Goal: Task Accomplishment & Management: Use online tool/utility

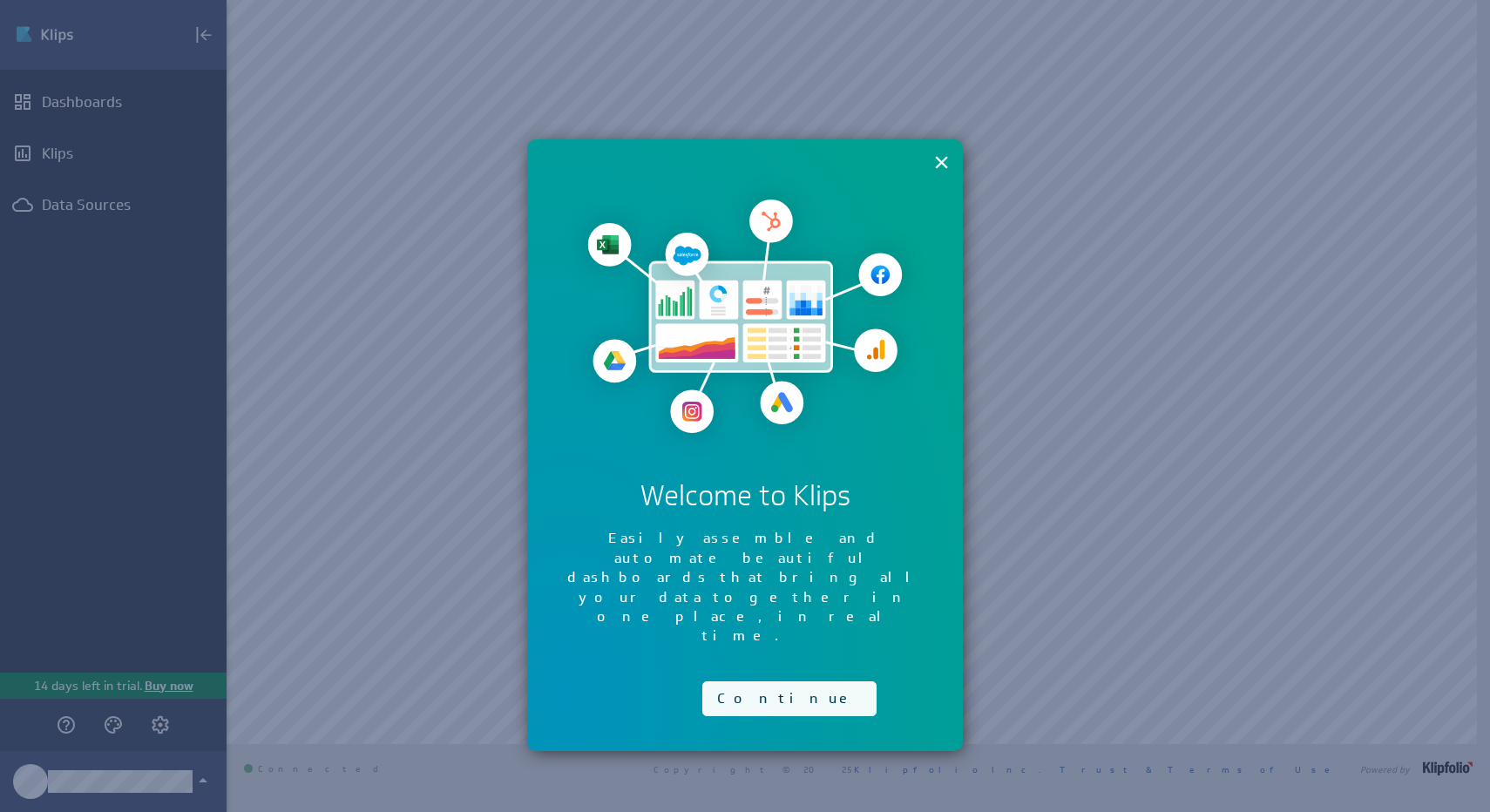
click at [739, 681] on button "Continue" at bounding box center [789, 699] width 174 height 35
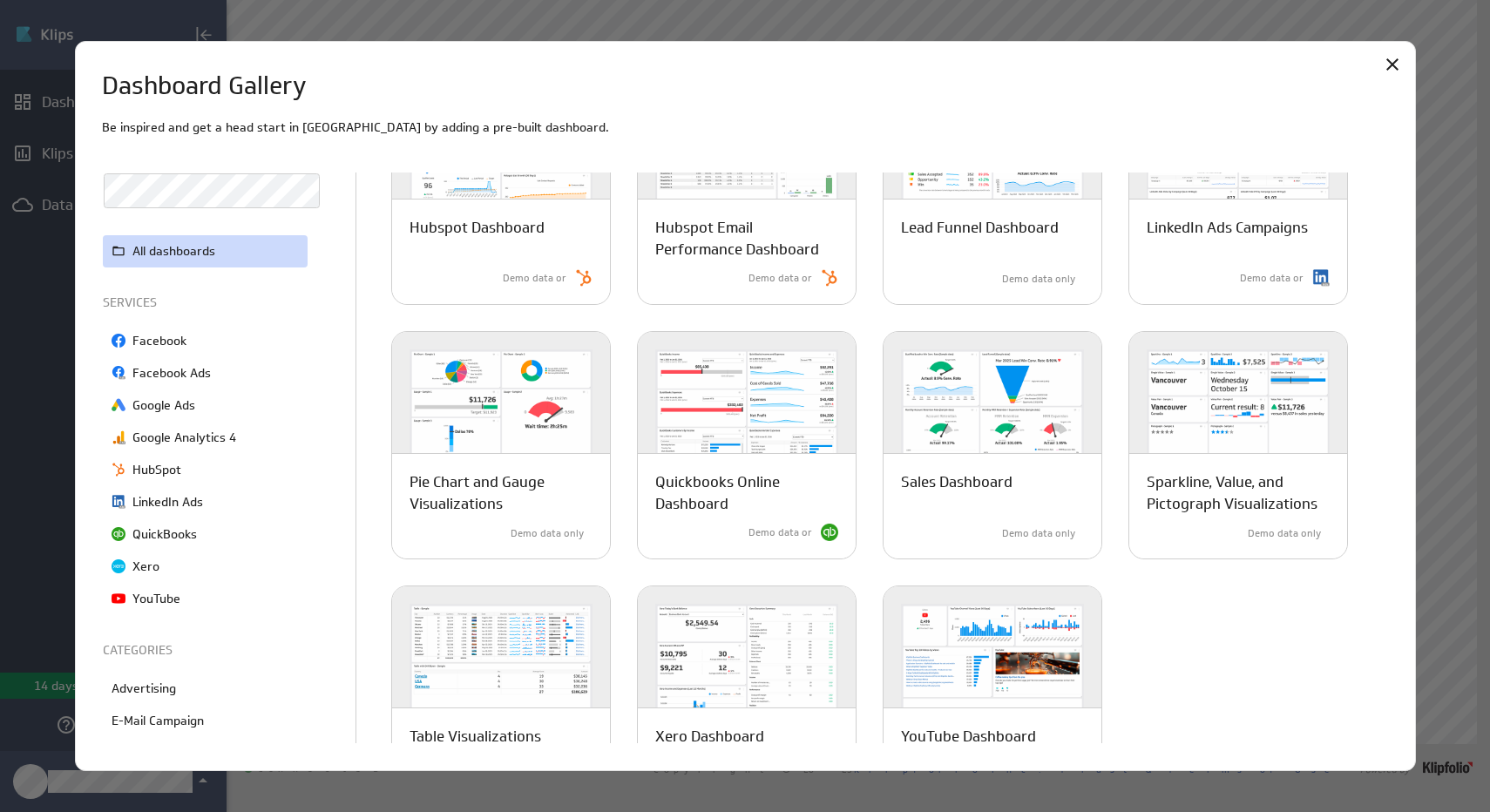
scroll to position [658, 0]
click at [182, 537] on p "QuickBooks" at bounding box center [165, 534] width 64 height 18
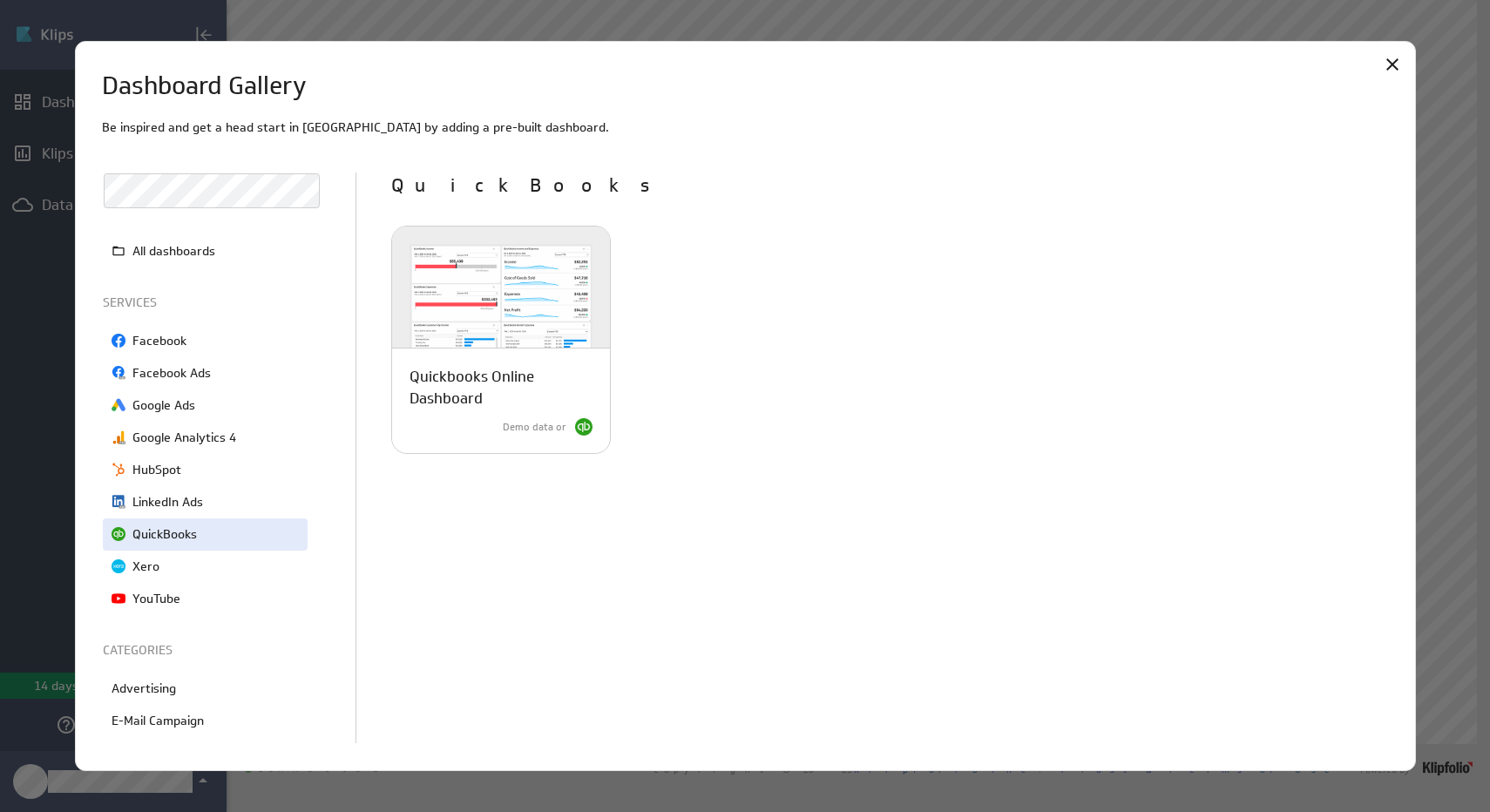
scroll to position [0, 0]
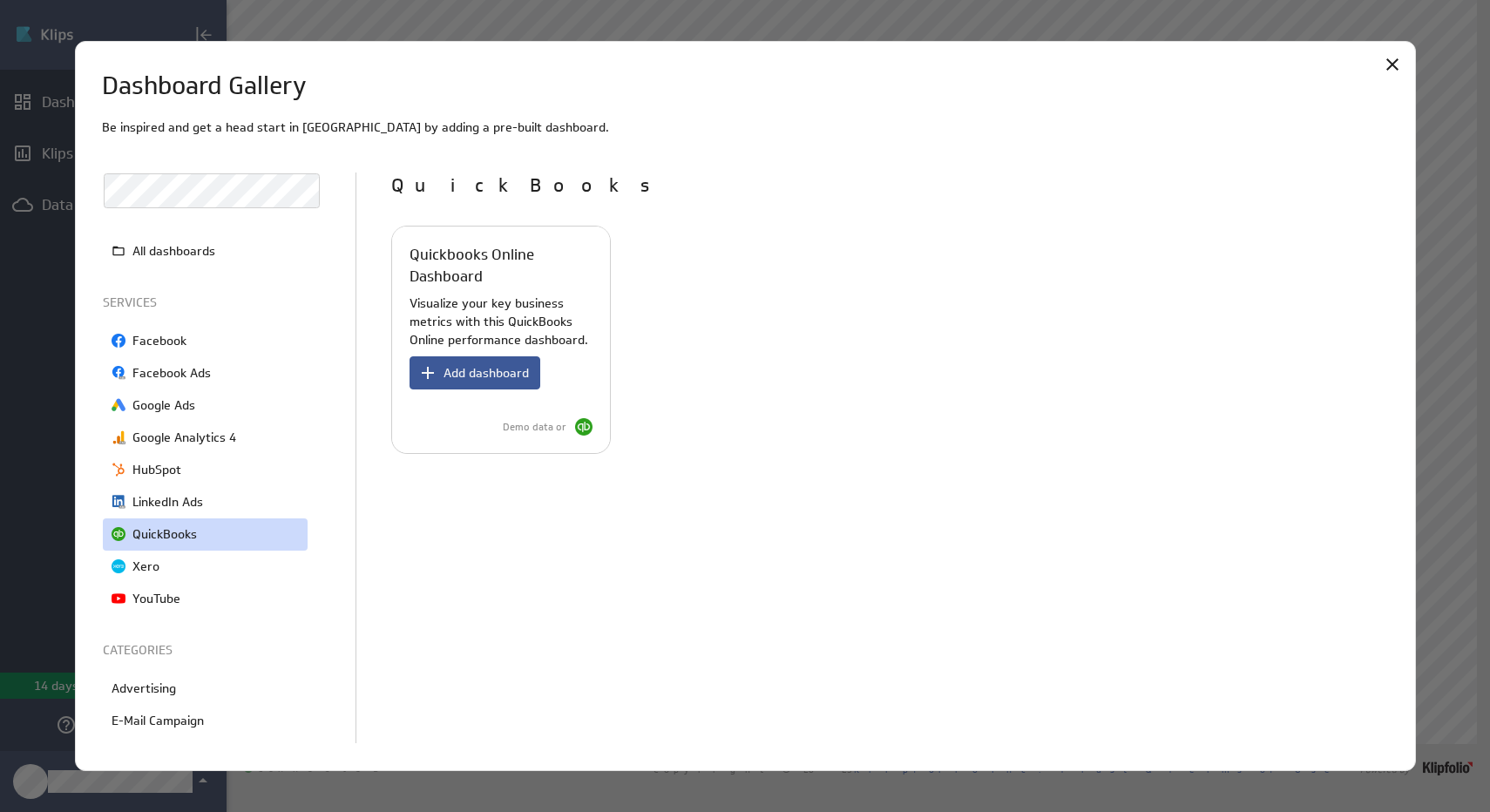
click at [463, 365] on span "Add dashboard" at bounding box center [486, 372] width 86 height 16
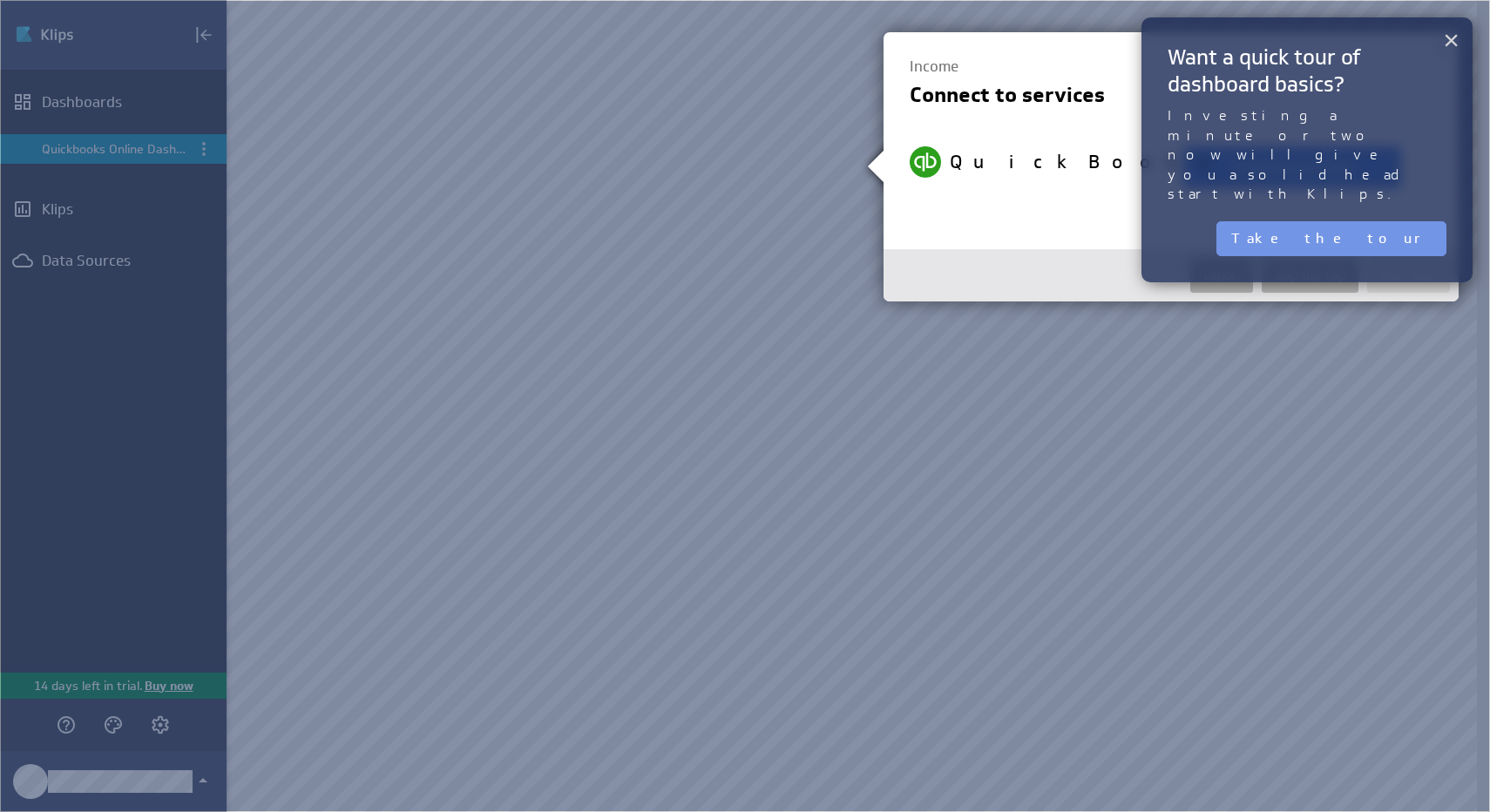
click at [1449, 46] on button "×" at bounding box center [1451, 40] width 17 height 35
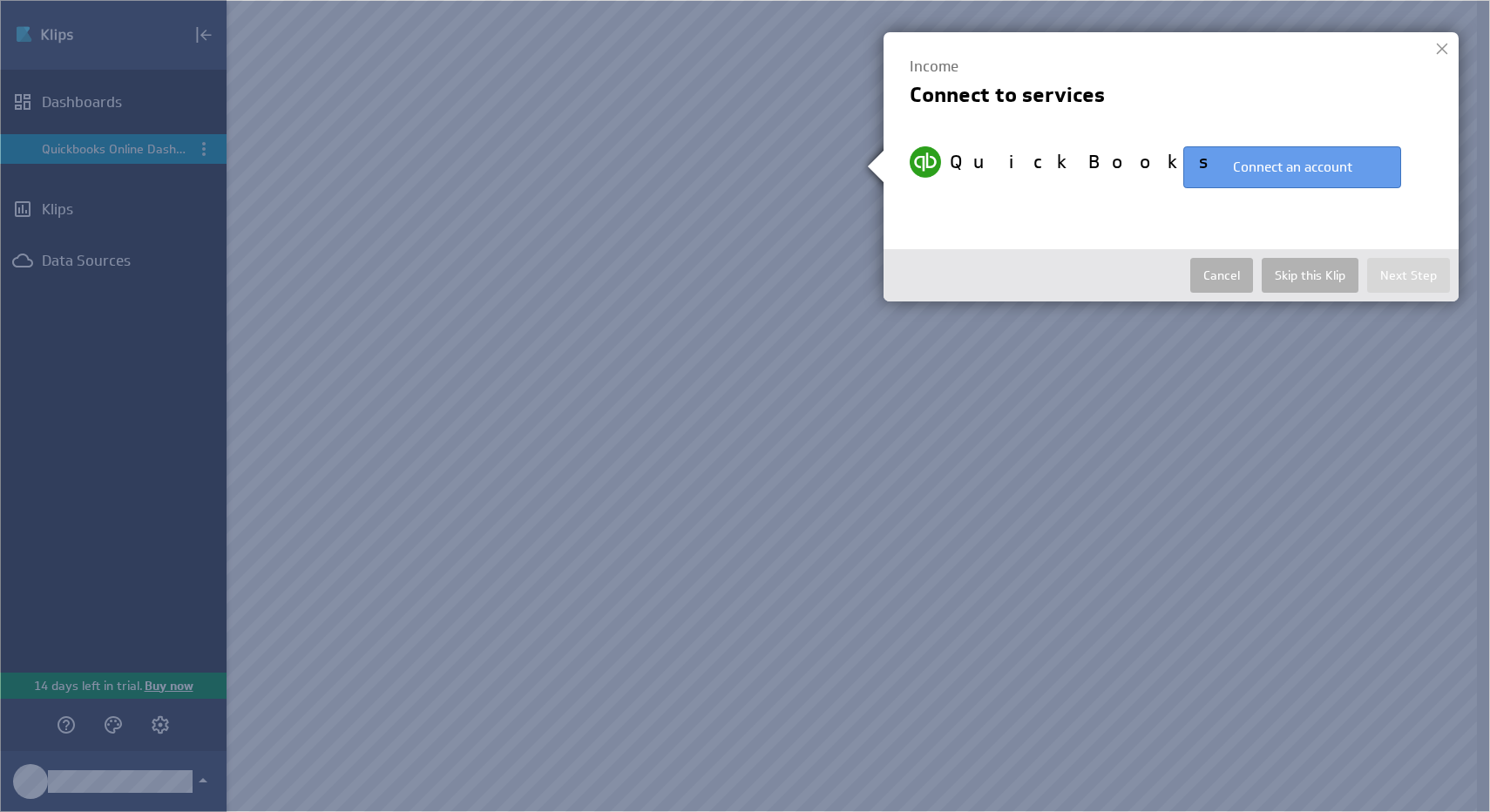
click at [1294, 169] on button "Connect an account" at bounding box center [1291, 166] width 218 height 41
click at [1250, 172] on button "Connect an account" at bounding box center [1291, 166] width 218 height 41
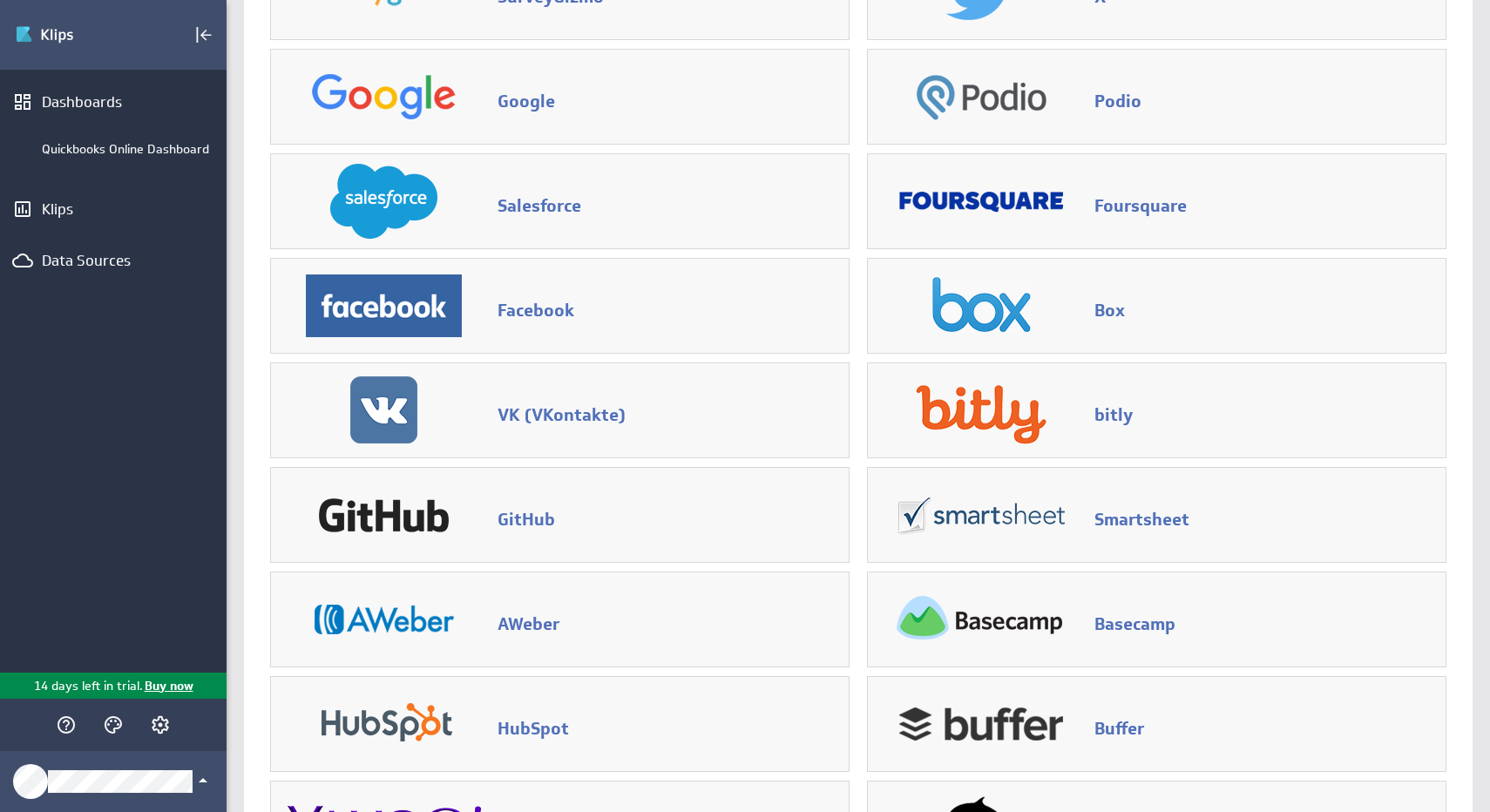
scroll to position [182, 0]
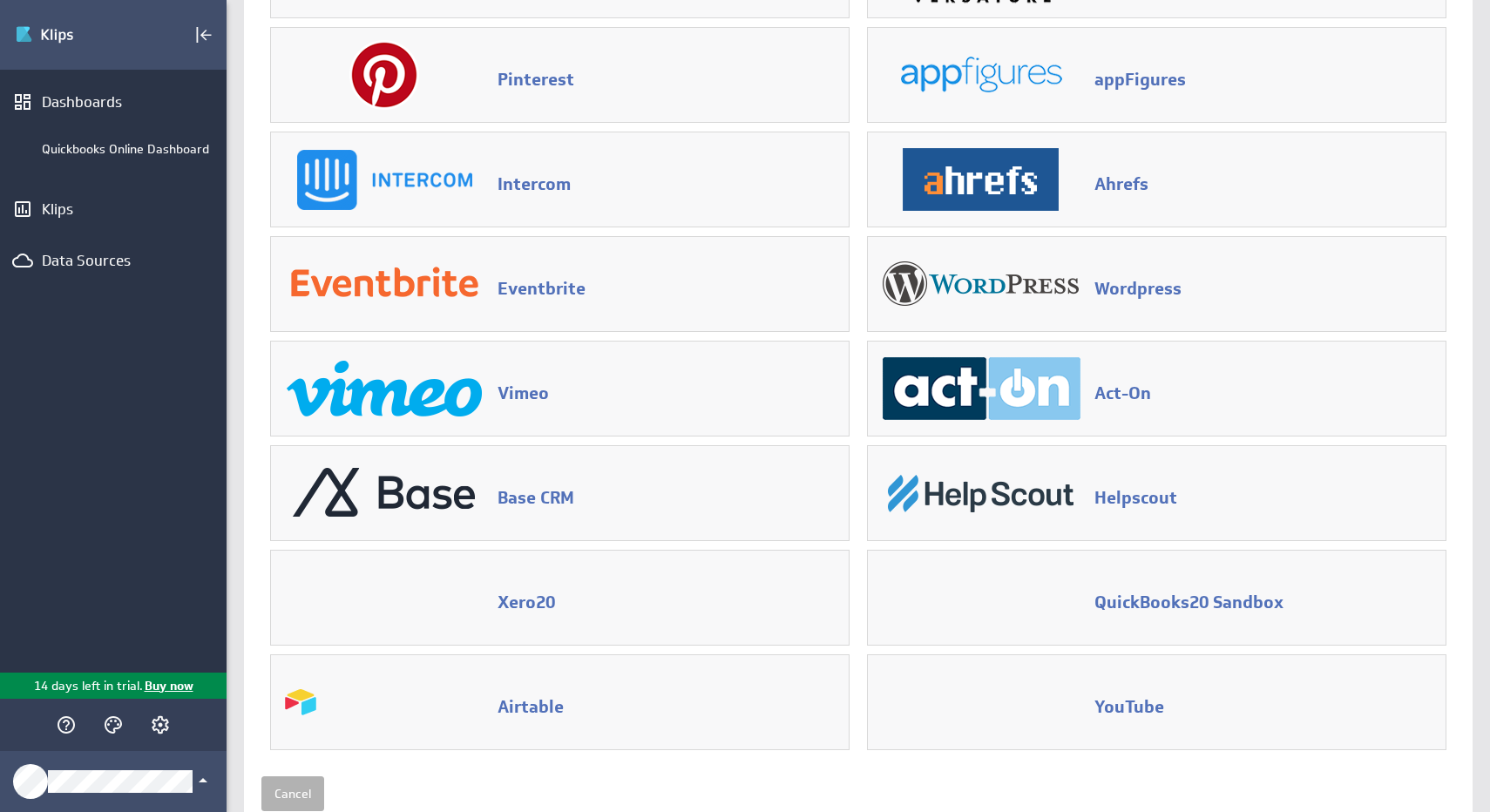
scroll to position [1120, 0]
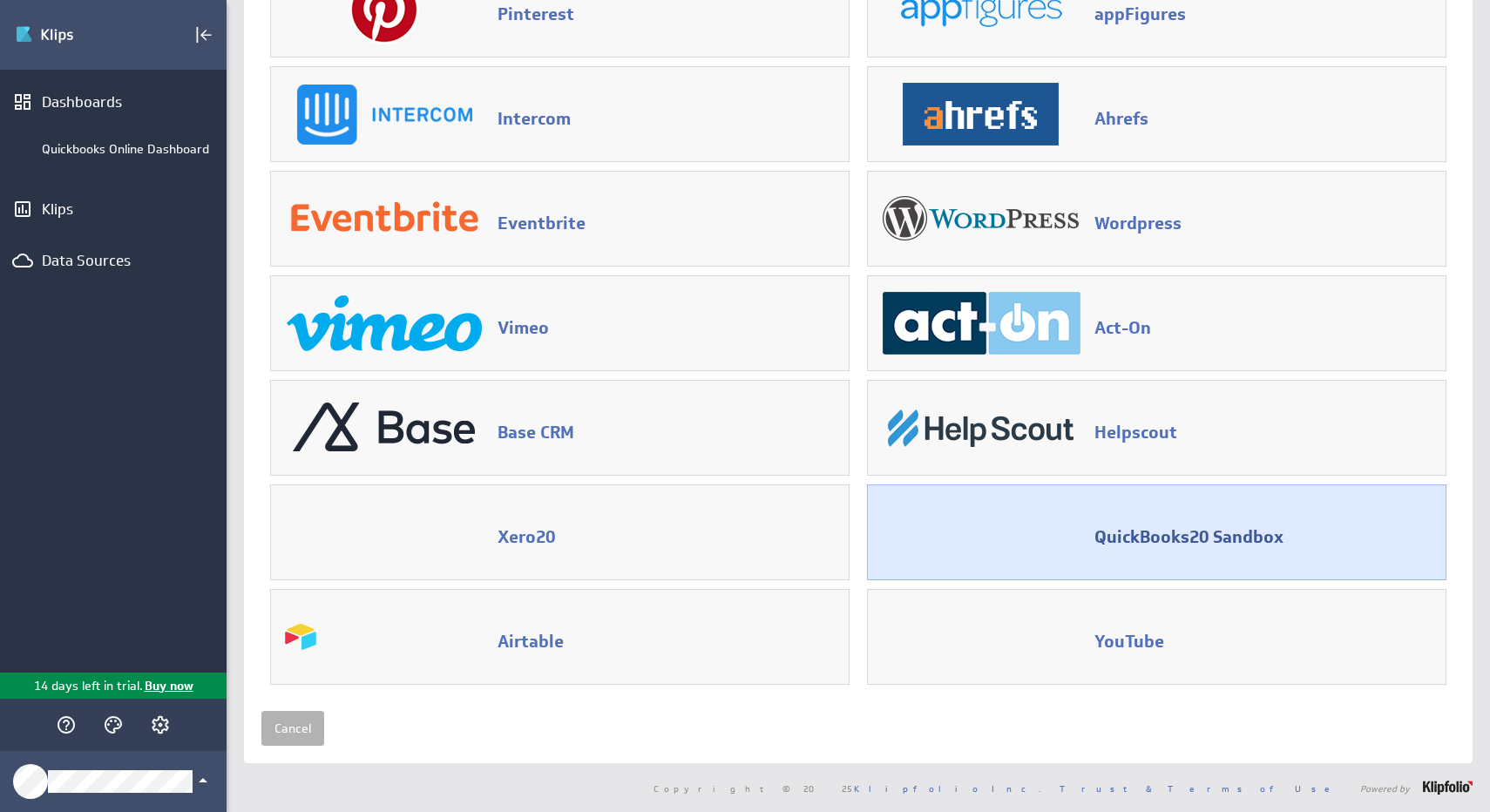
click at [1272, 554] on div "QuickBooks20 Sandbox" at bounding box center [1156, 532] width 560 height 76
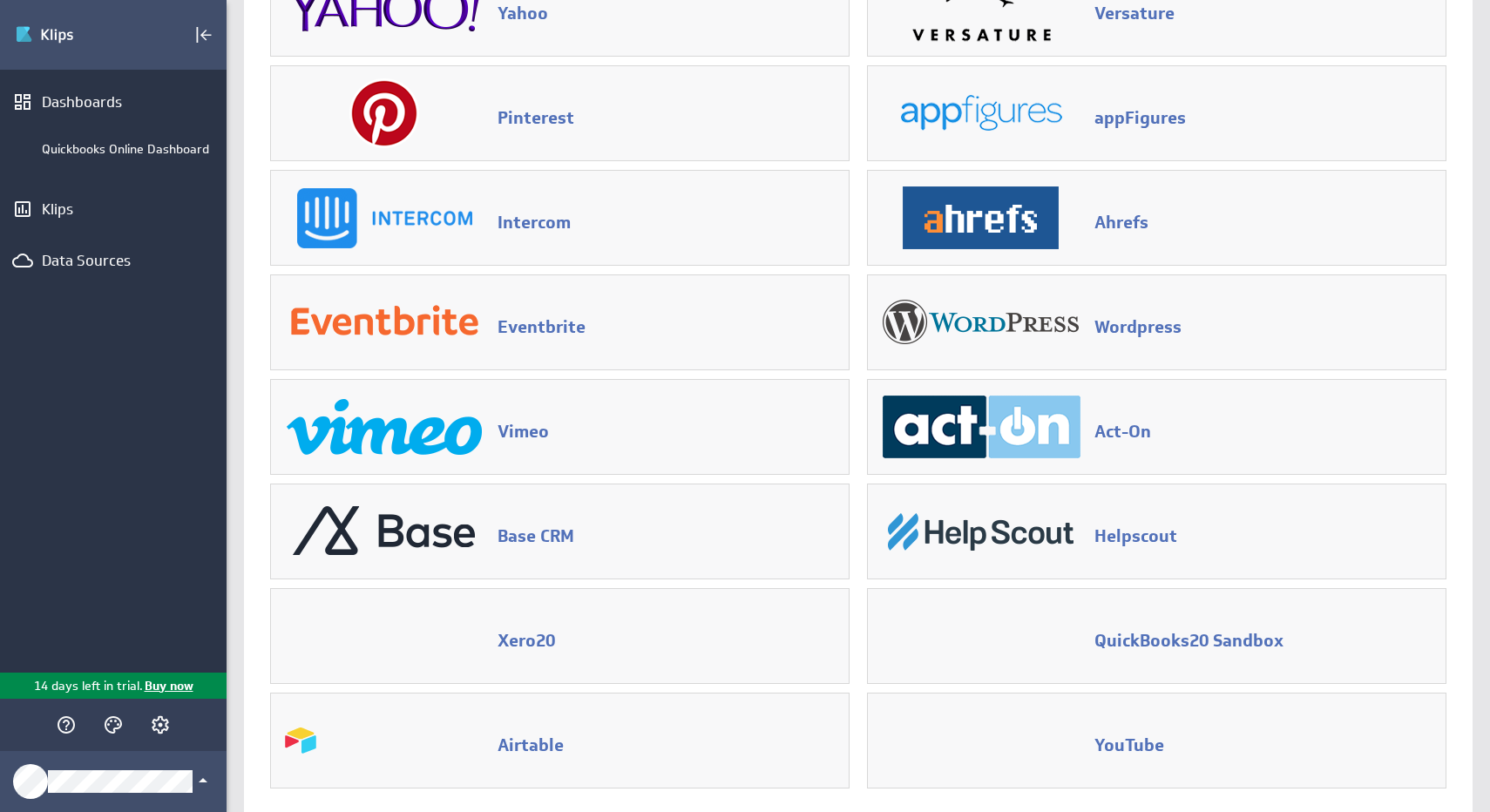
scroll to position [1120, 0]
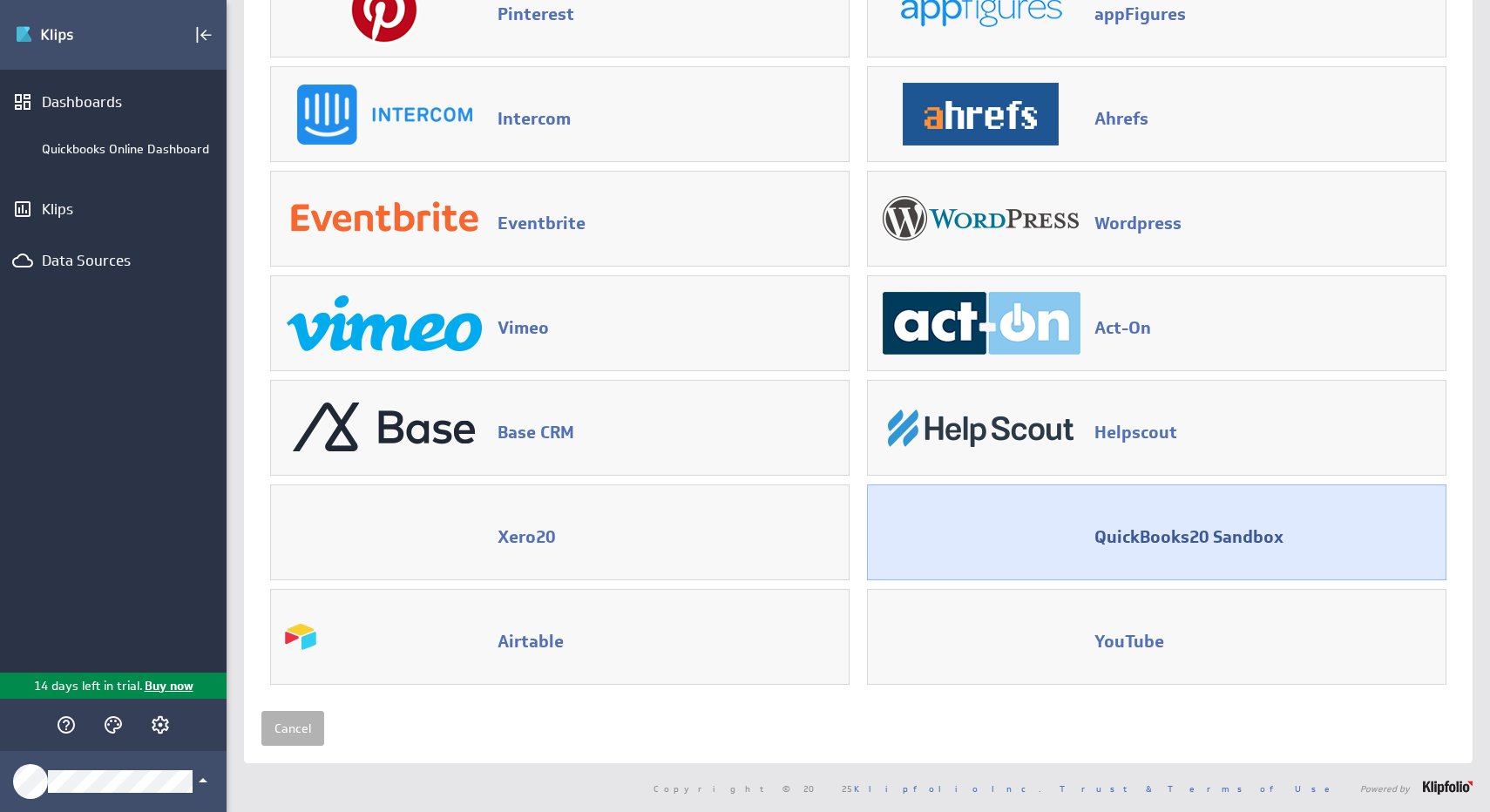
click at [1048, 550] on div "QuickBooks20 Sandbox" at bounding box center [1156, 532] width 560 height 76
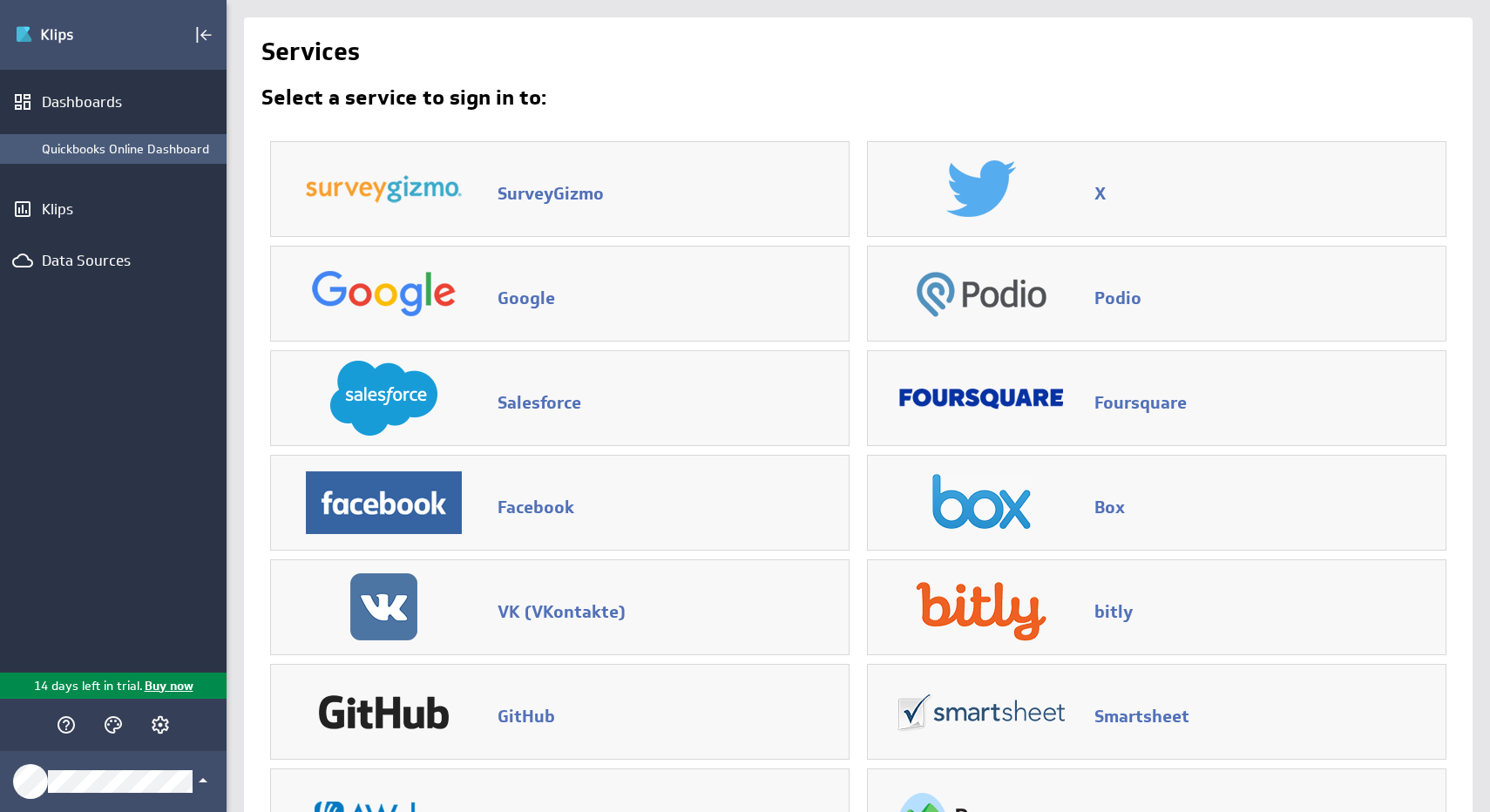
click at [154, 155] on div "Quickbooks Online Dashboard" at bounding box center [129, 148] width 176 height 16
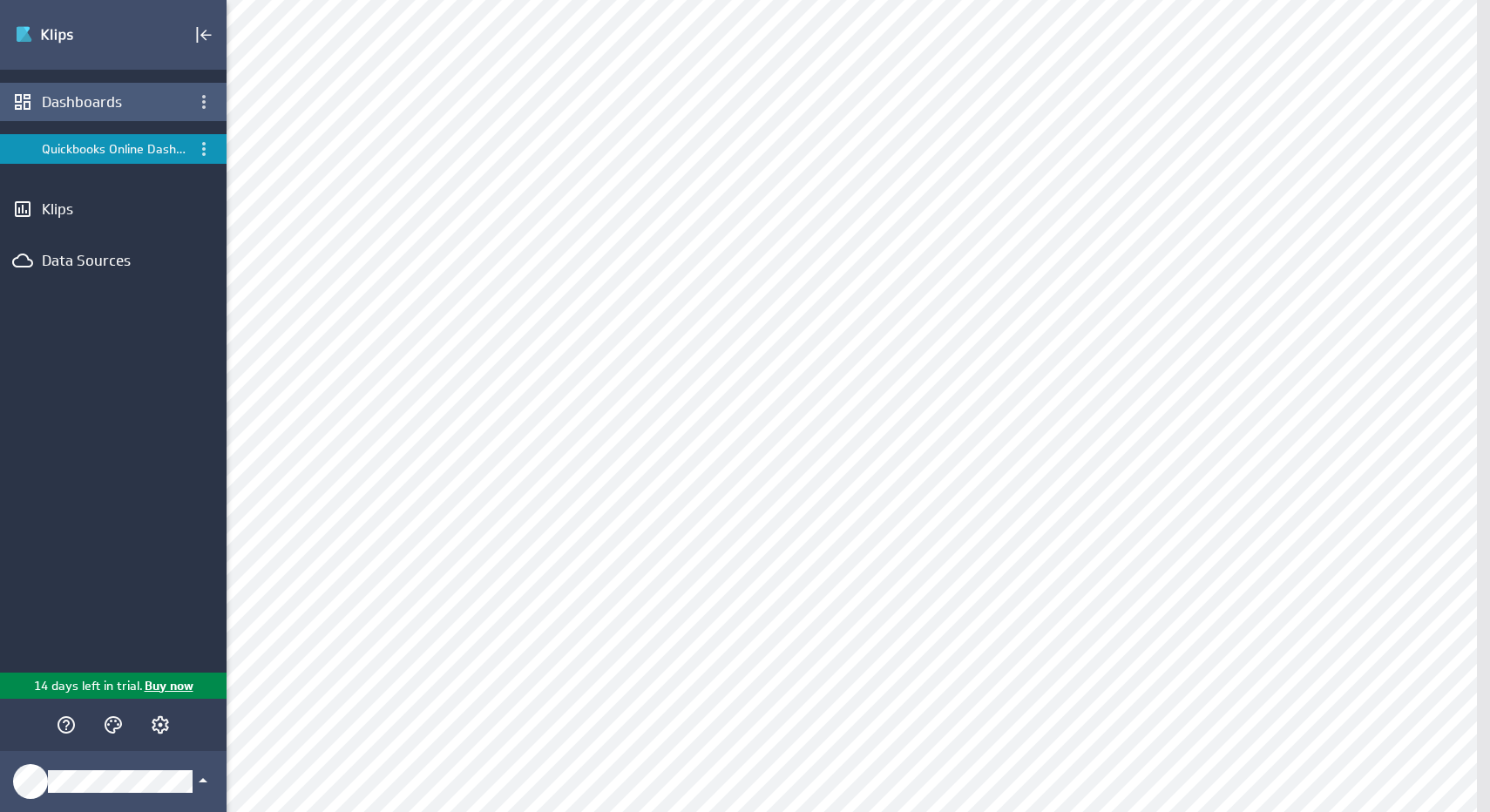
click at [128, 108] on div "Dashboards" at bounding box center [112, 101] width 143 height 19
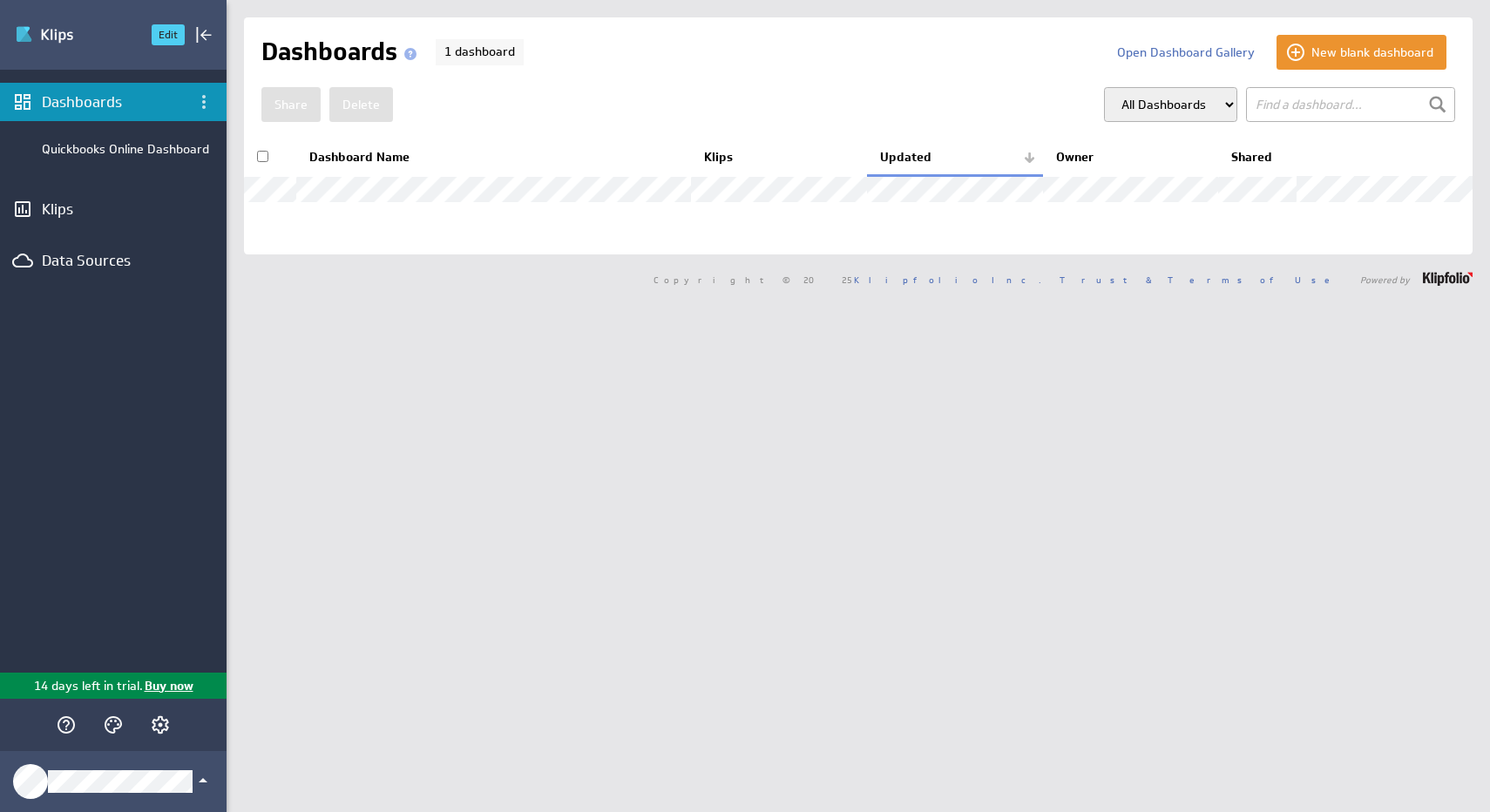
click at [91, 40] on img "Go to Dashboards" at bounding box center [75, 35] width 122 height 28
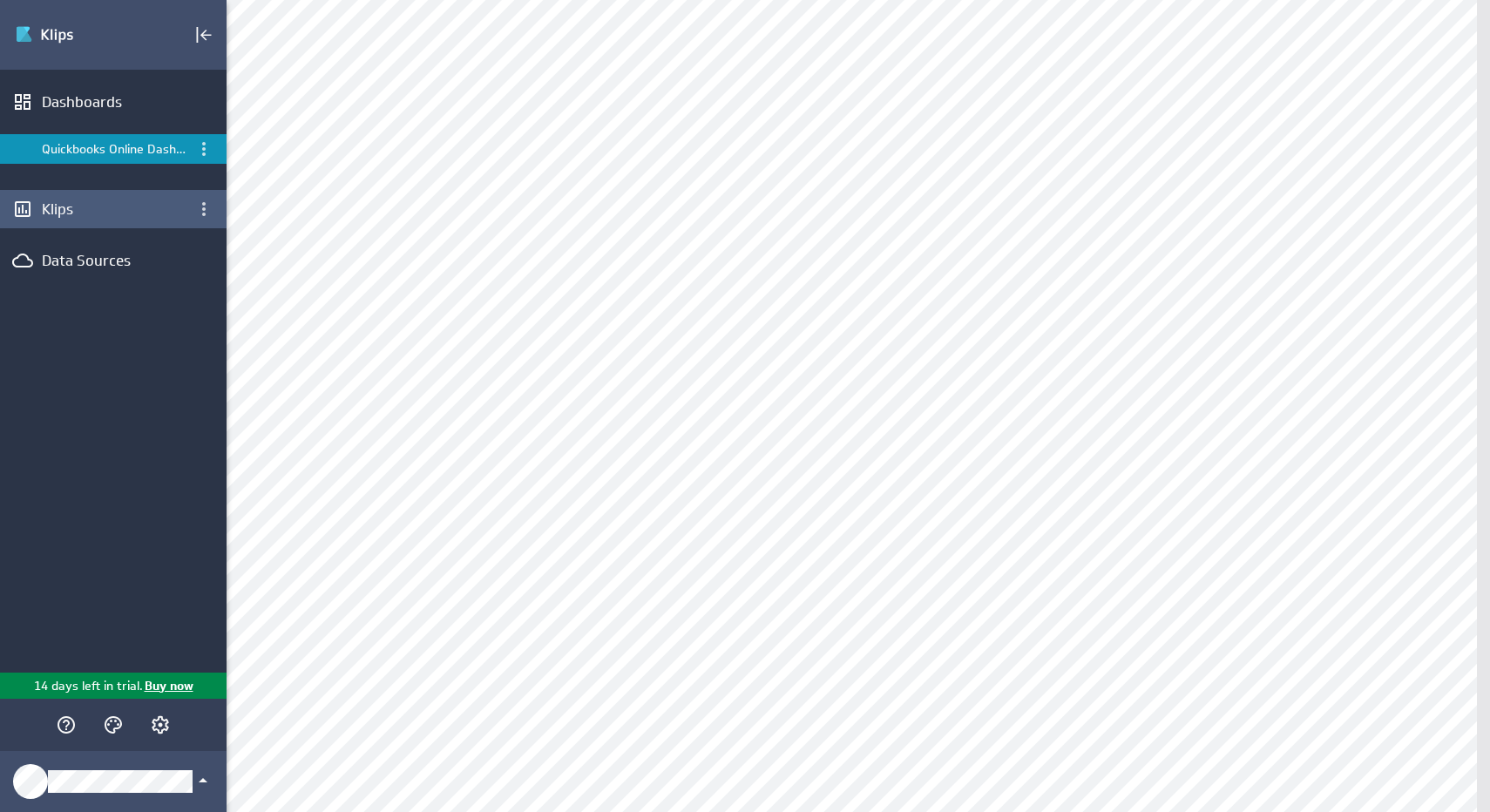
click at [51, 214] on div "Klips" at bounding box center [112, 209] width 143 height 19
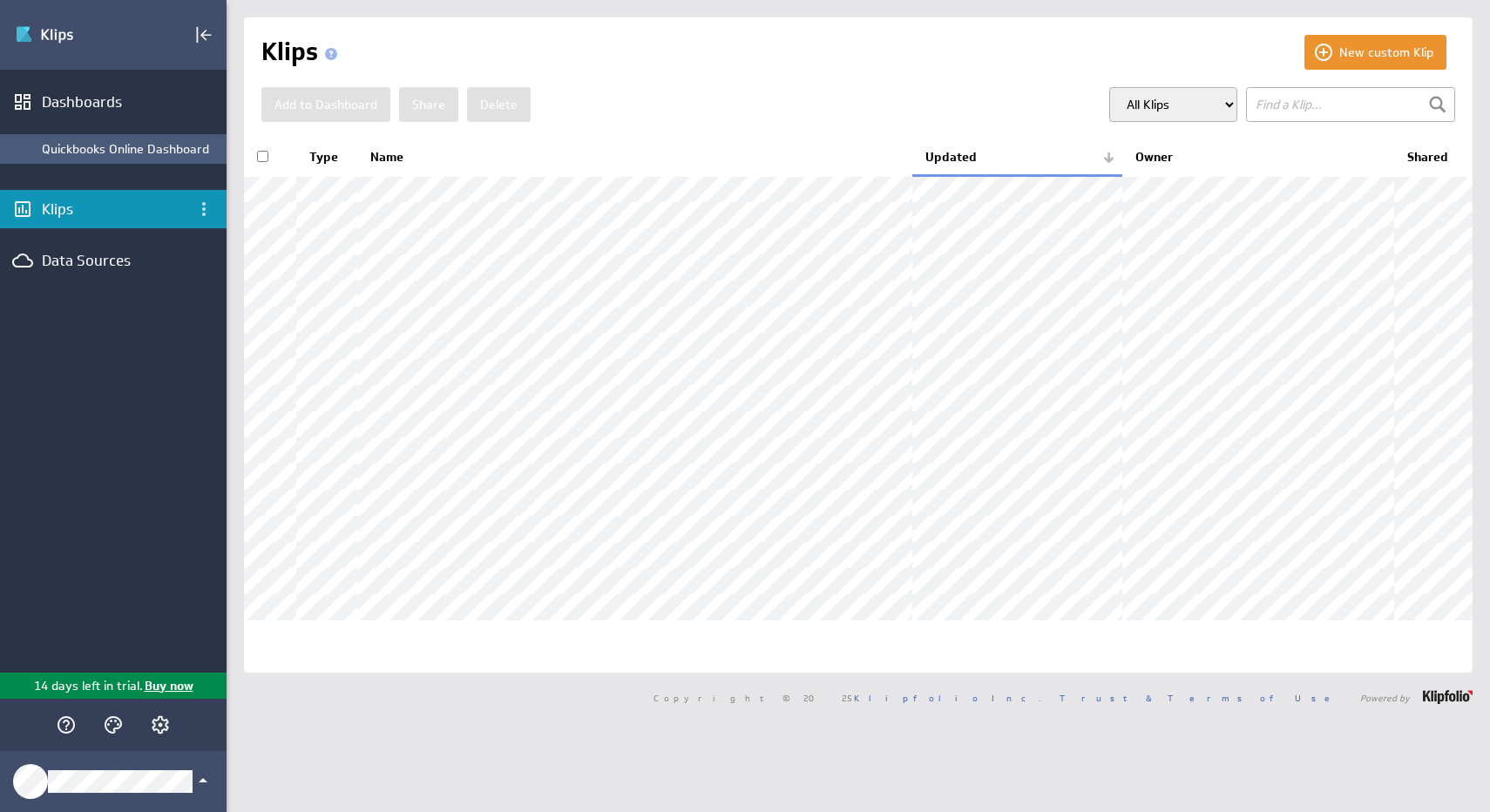
click at [177, 155] on div "Quickbooks Online Dashboard" at bounding box center [129, 148] width 176 height 16
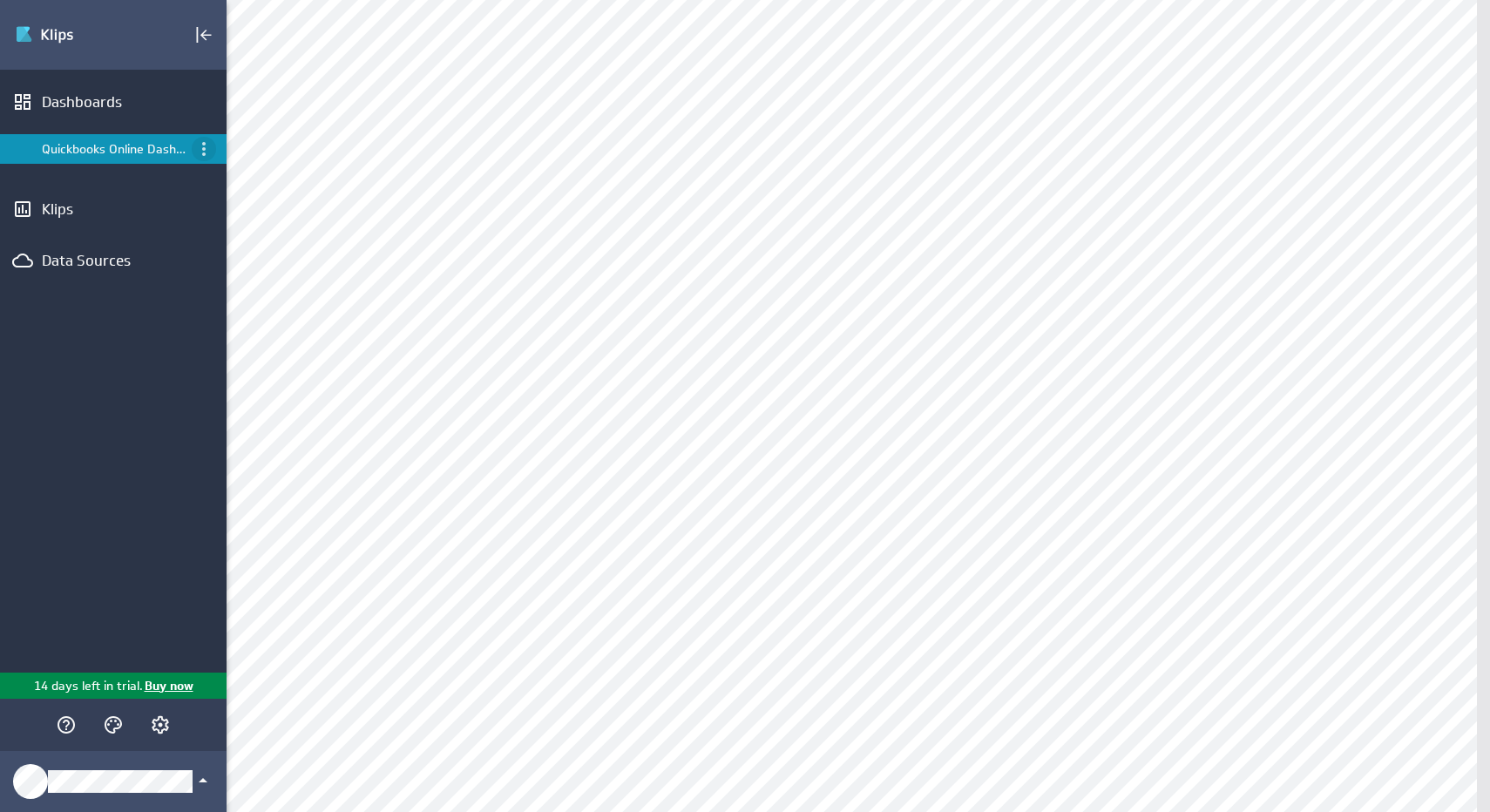
click at [206, 154] on icon "Menu" at bounding box center [203, 149] width 21 height 21
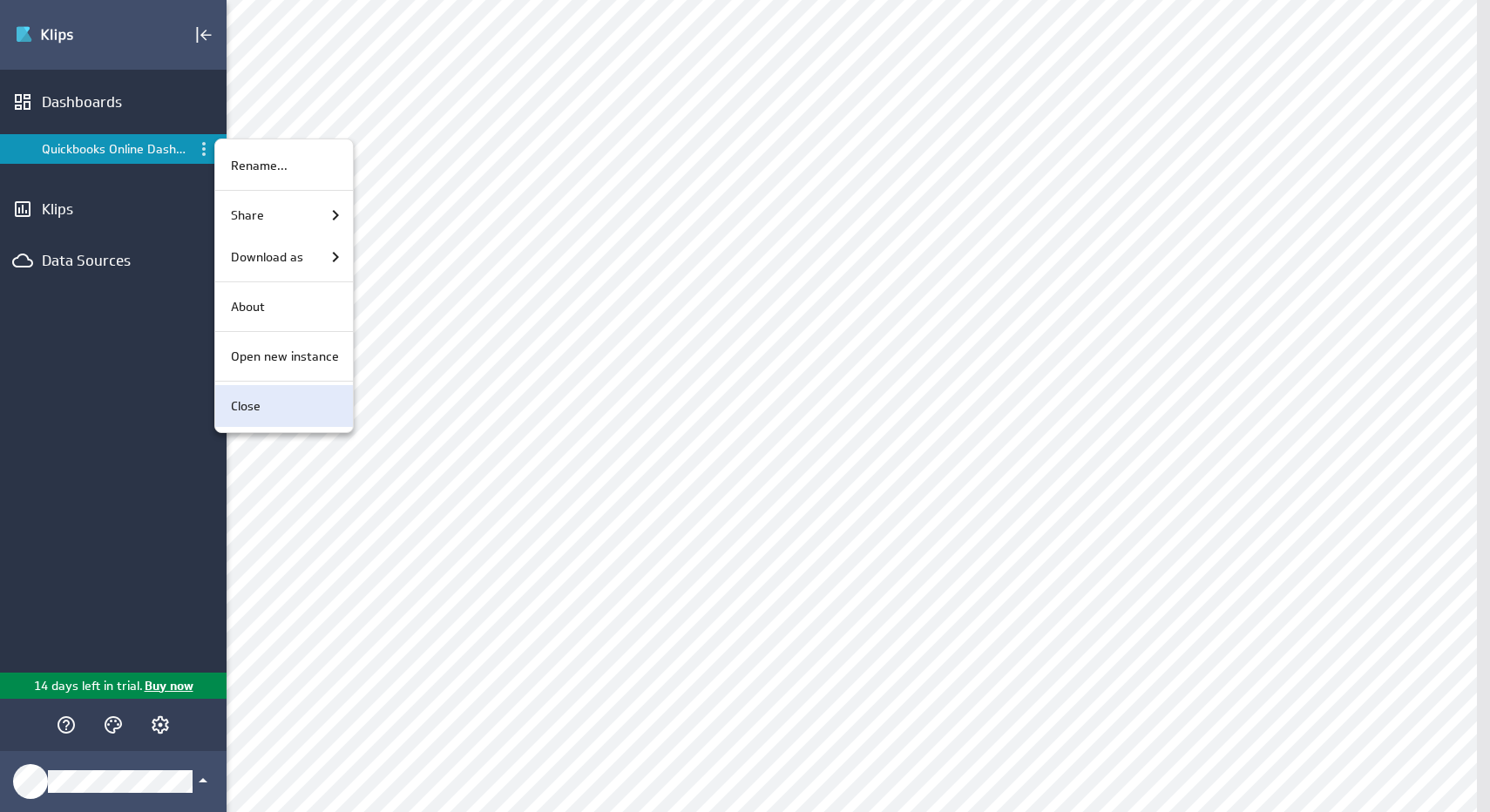
click at [256, 402] on p "Close" at bounding box center [246, 406] width 29 height 18
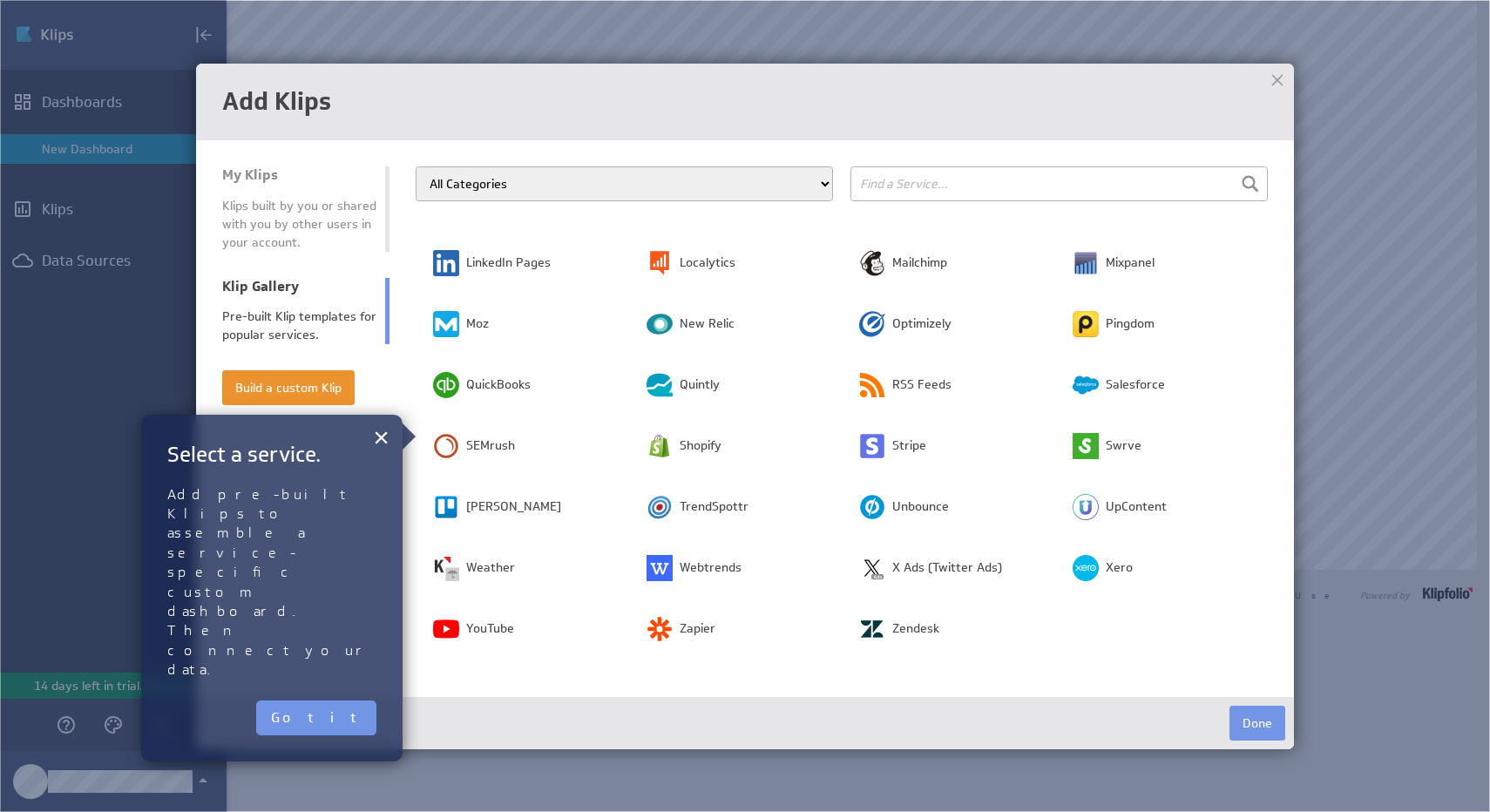
scroll to position [419, 0]
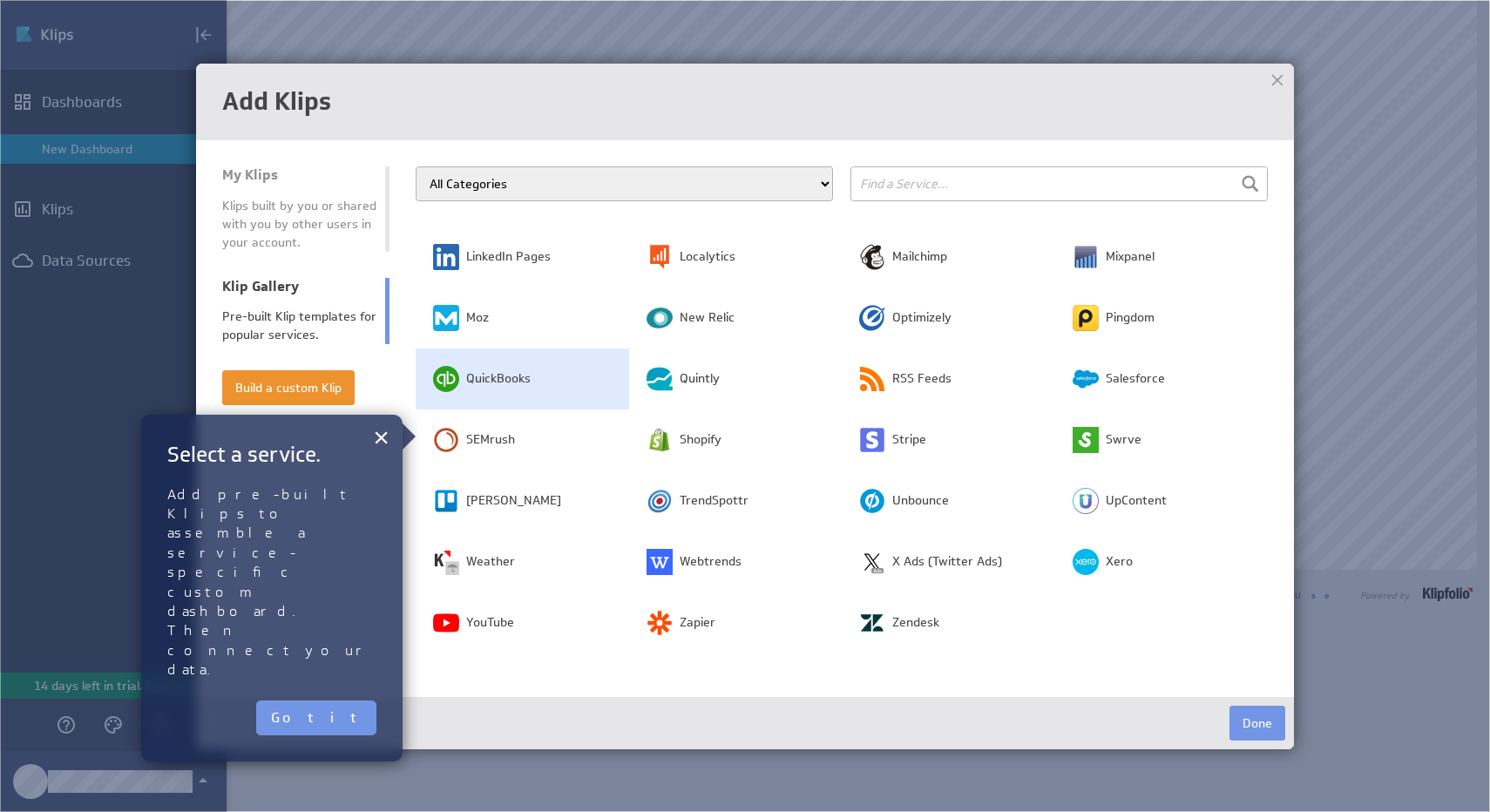
click at [439, 389] on img at bounding box center [446, 379] width 26 height 26
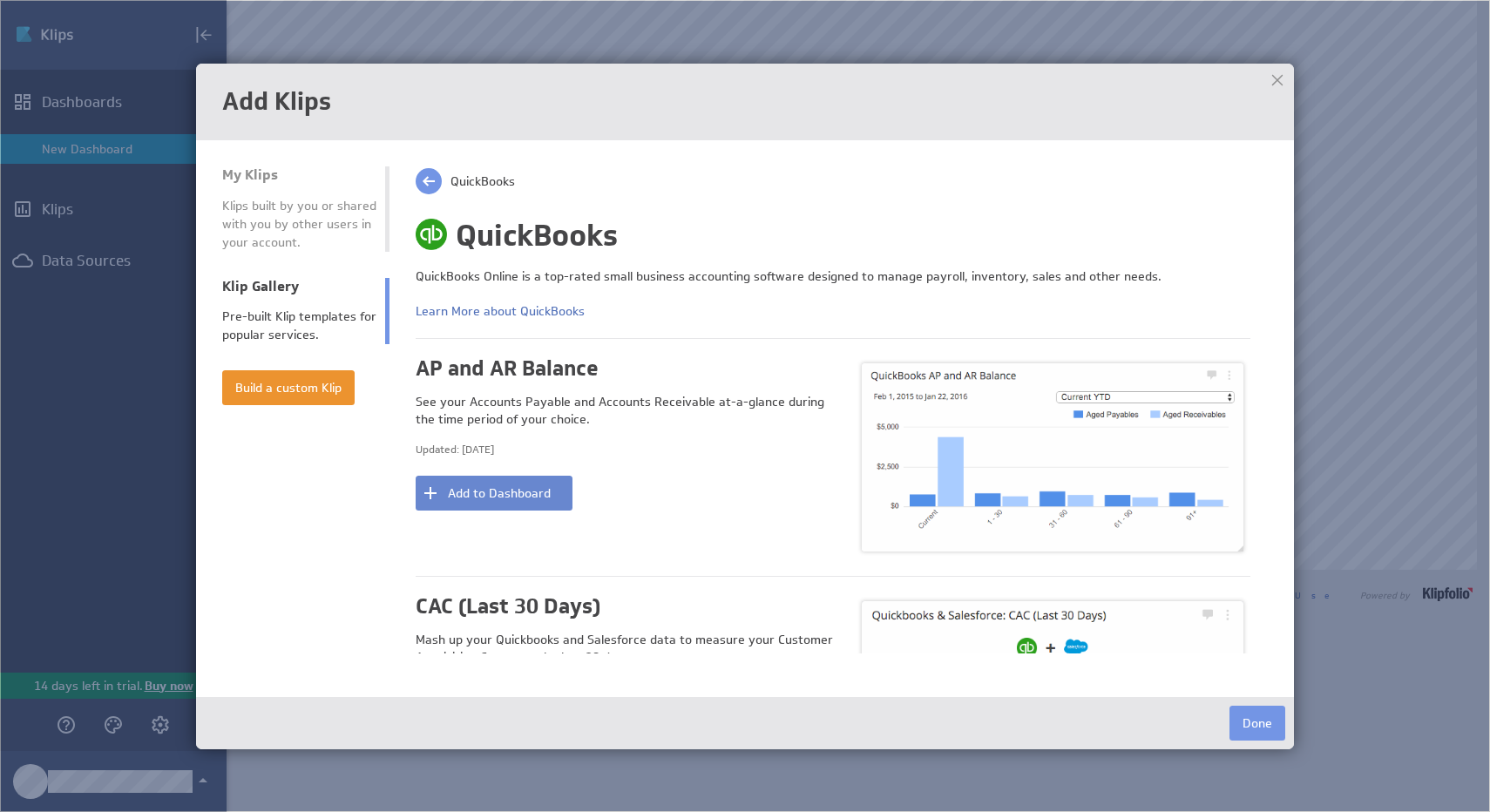
click at [451, 494] on button "Add to Dashboard" at bounding box center [494, 493] width 157 height 35
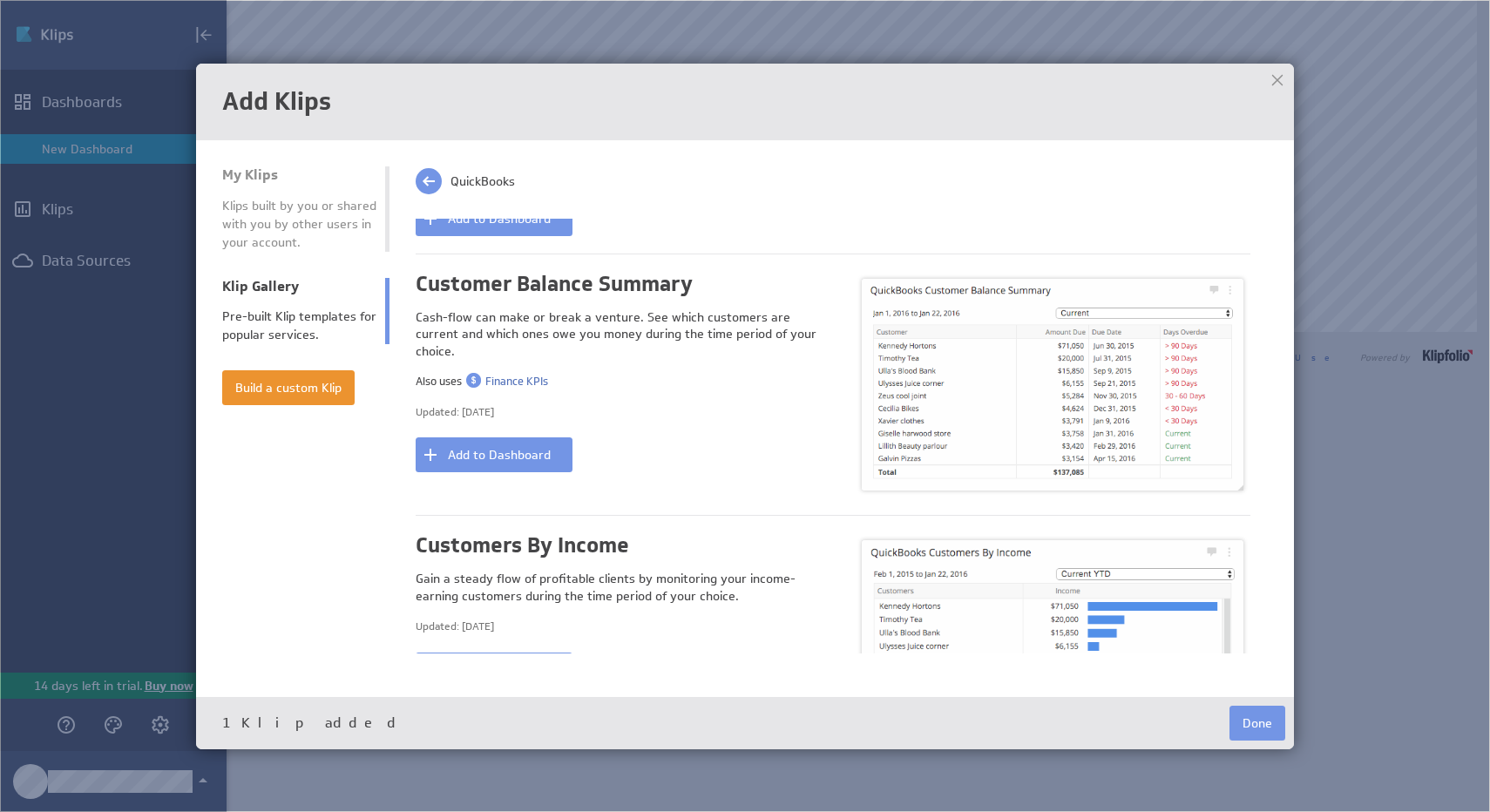
scroll to position [561, 0]
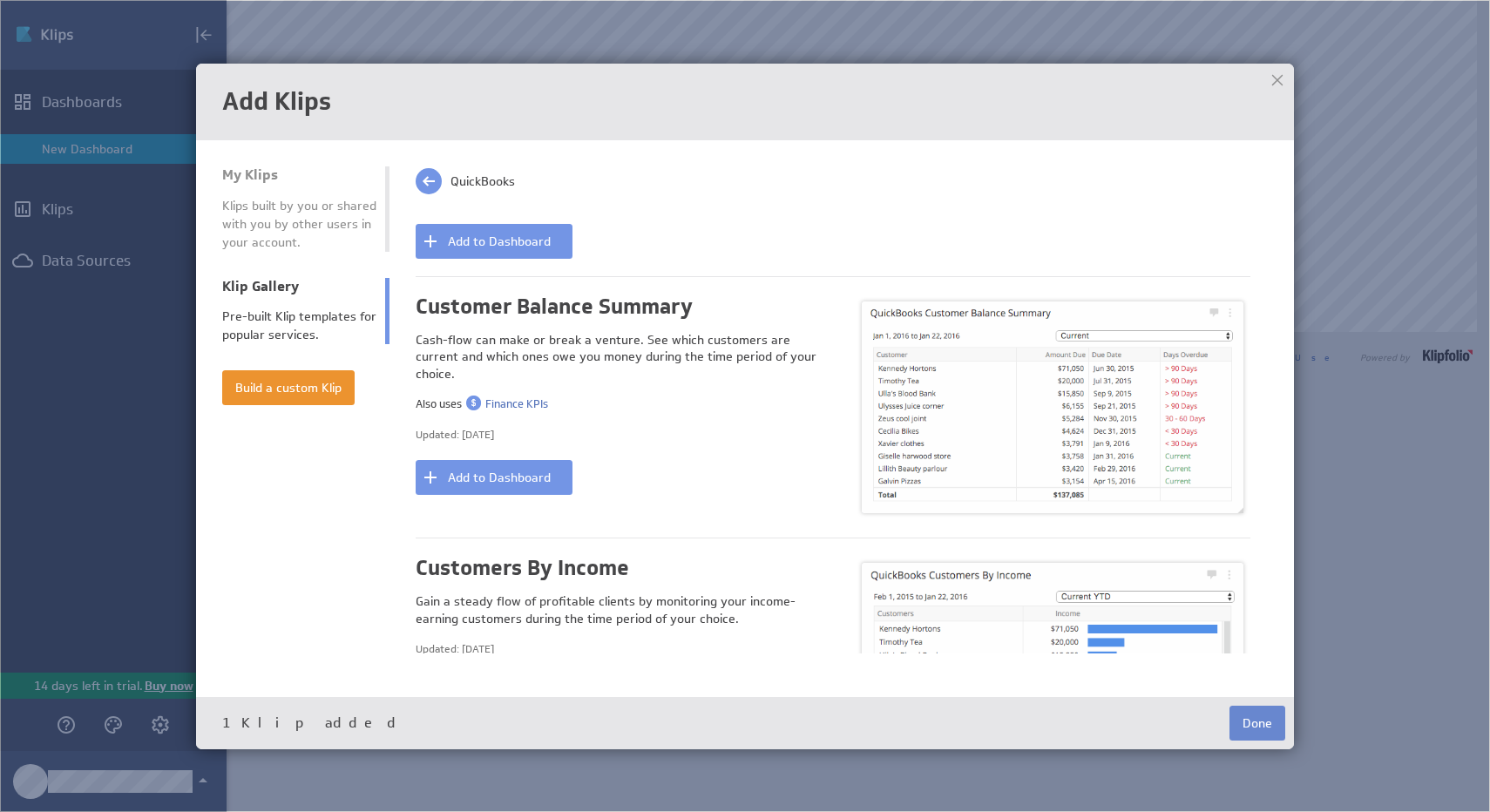
click at [1255, 715] on button "Done" at bounding box center [1257, 723] width 56 height 35
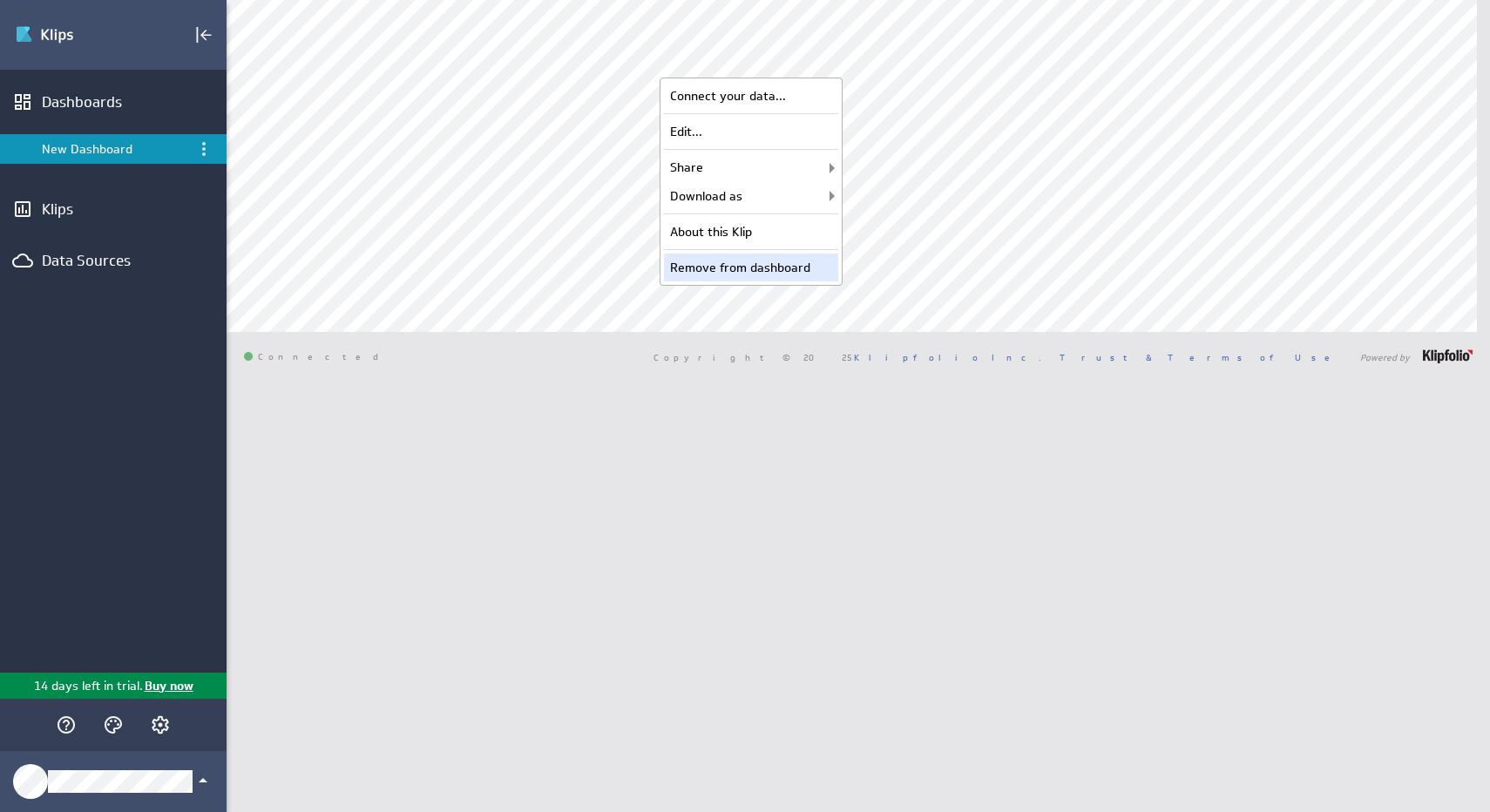
click at [766, 255] on div "Remove from dashboard" at bounding box center [751, 268] width 174 height 28
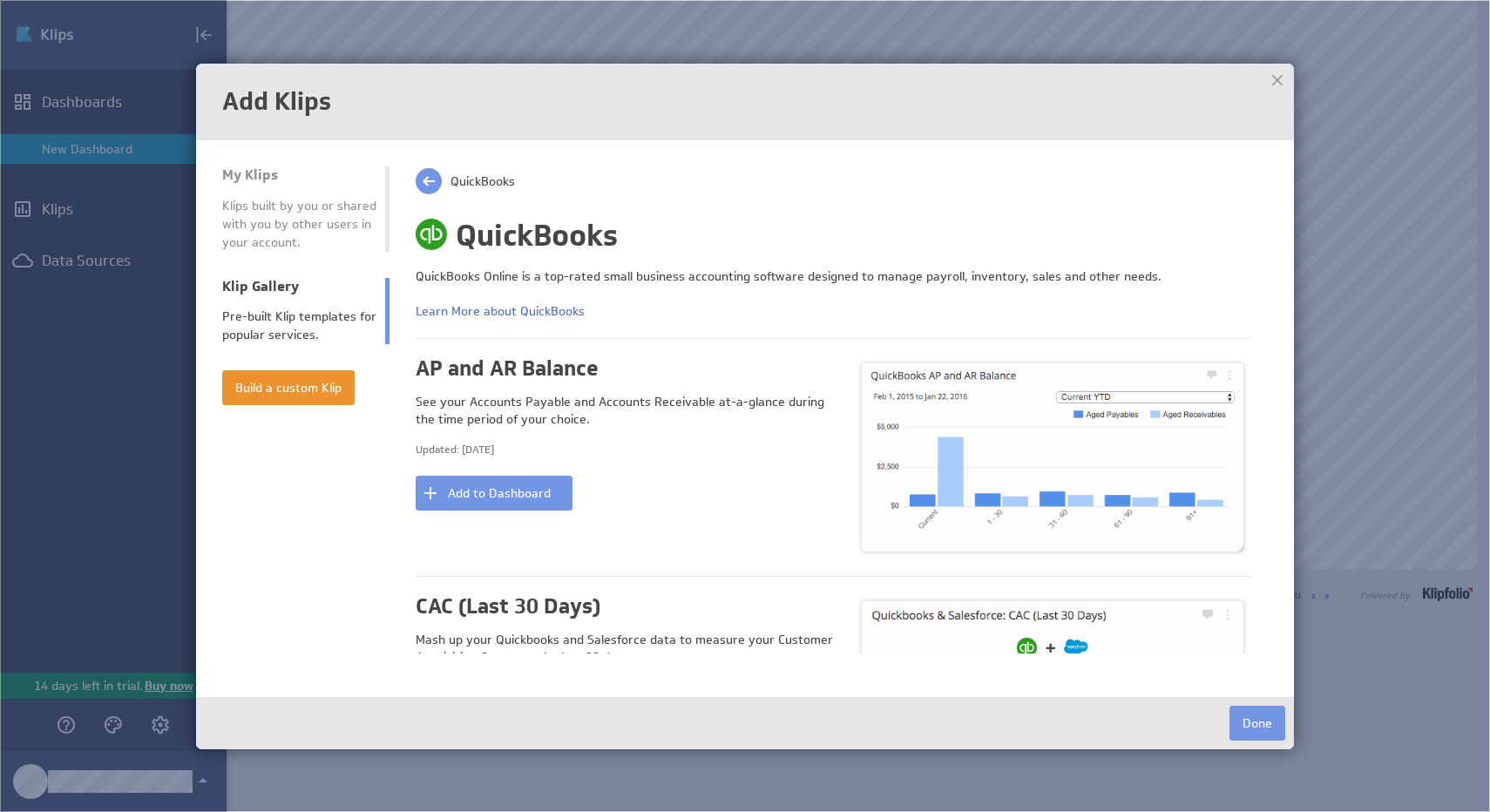
click at [280, 332] on div "Pre-built Klip templates for popular services." at bounding box center [300, 326] width 155 height 37
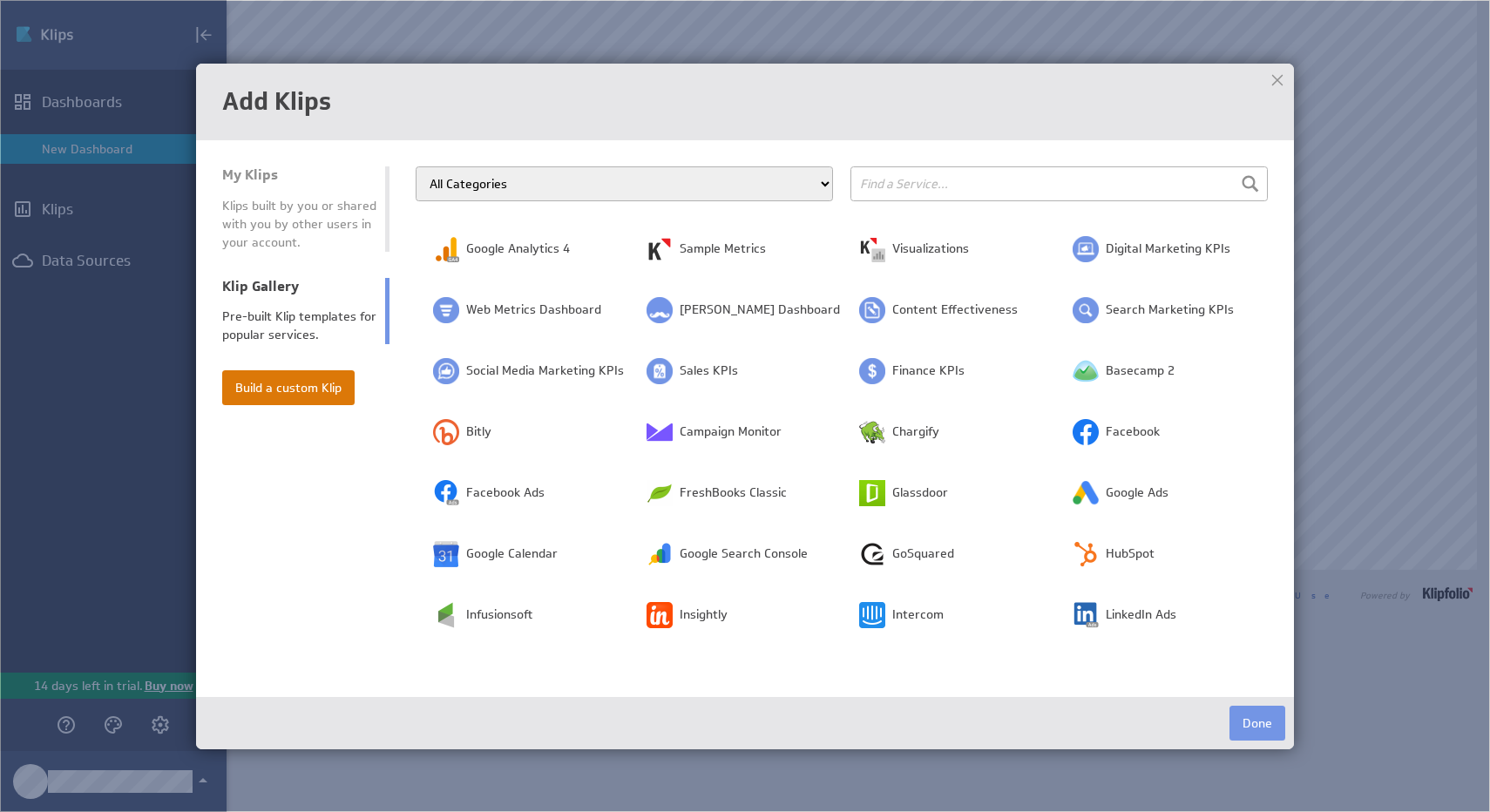
click at [323, 387] on button "Build a custom Klip" at bounding box center [289, 388] width 132 height 35
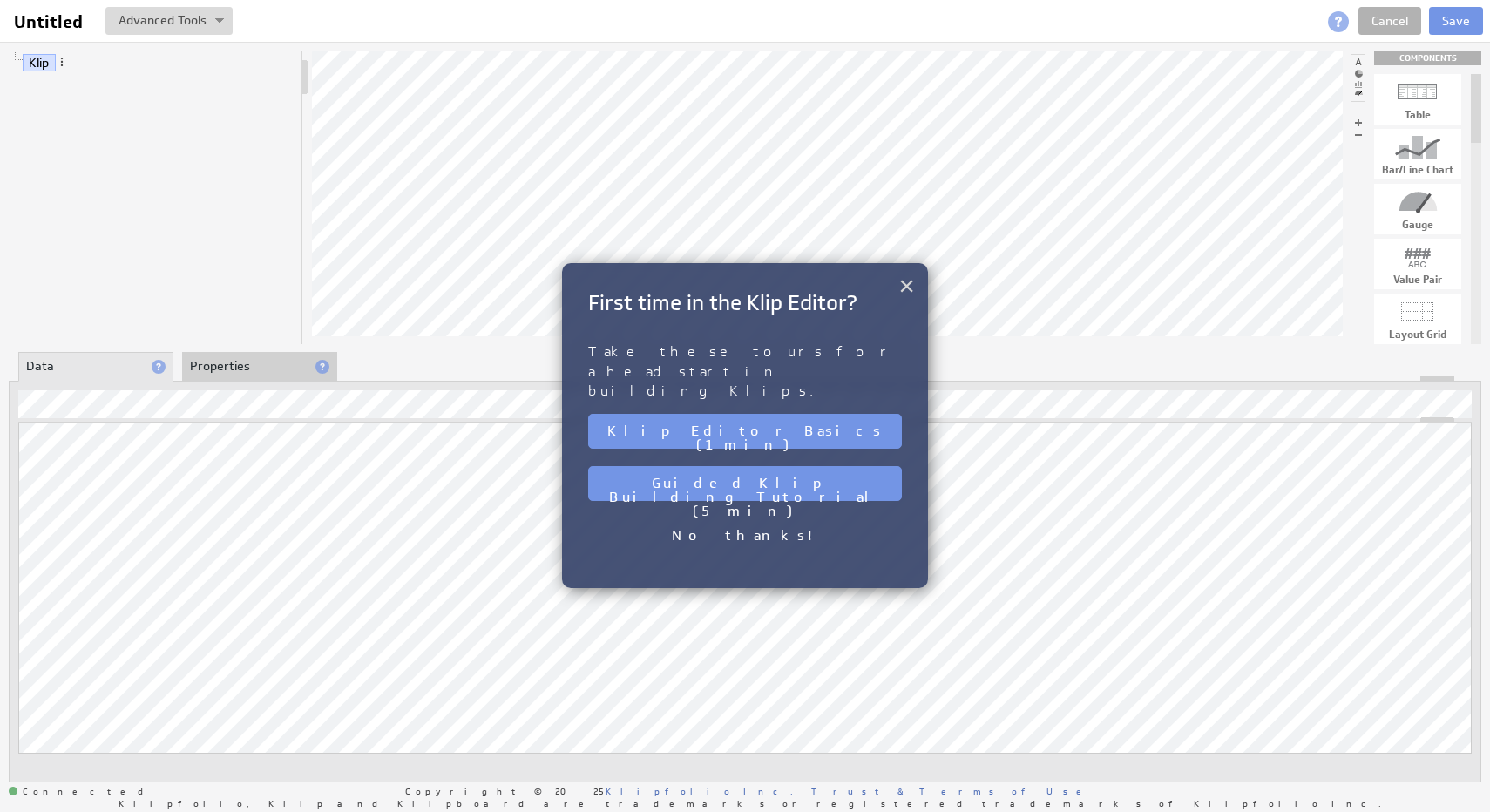
click at [910, 292] on button "×" at bounding box center [907, 286] width 17 height 35
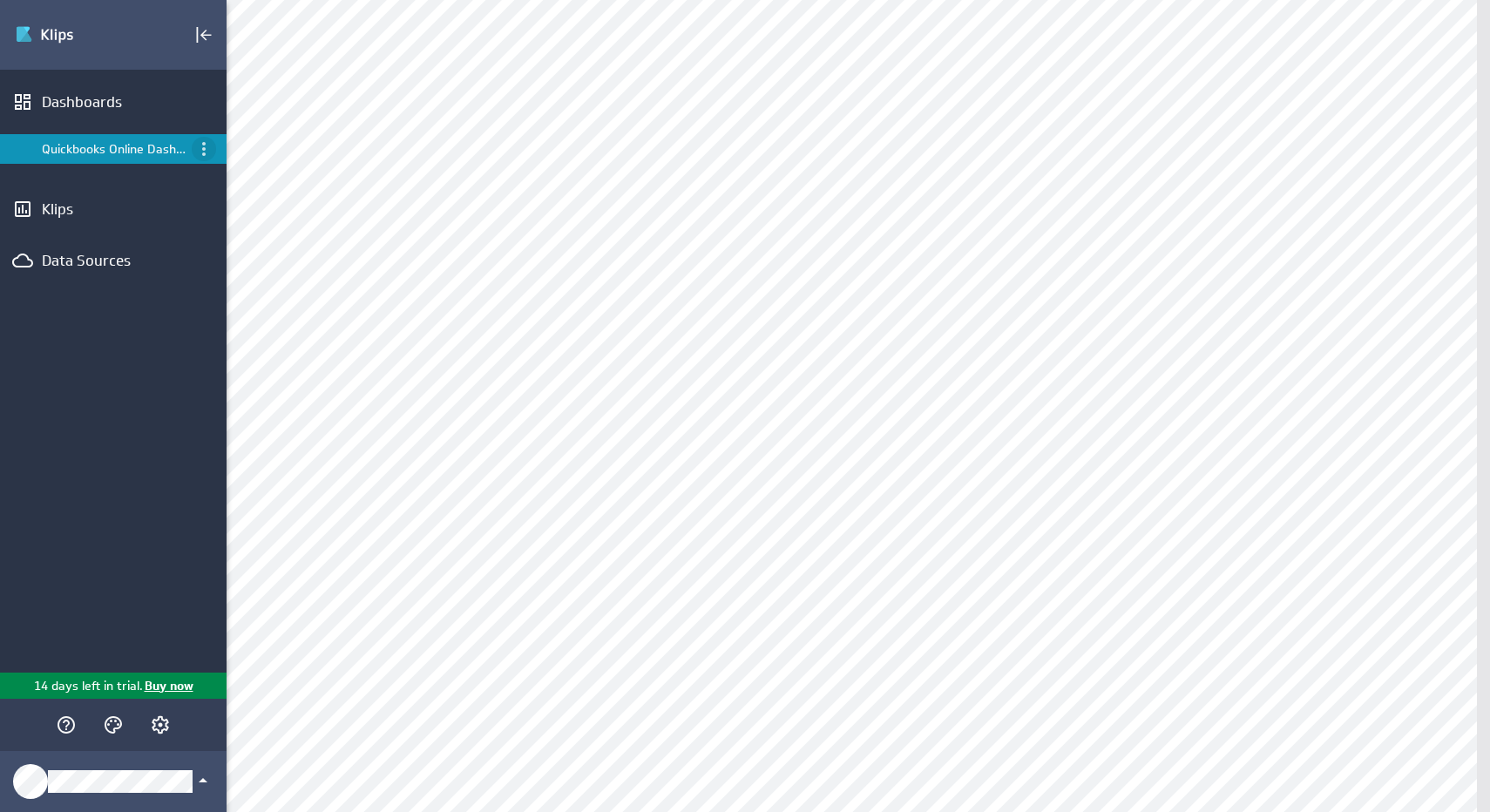
click at [201, 145] on icon "Menu" at bounding box center [203, 149] width 21 height 21
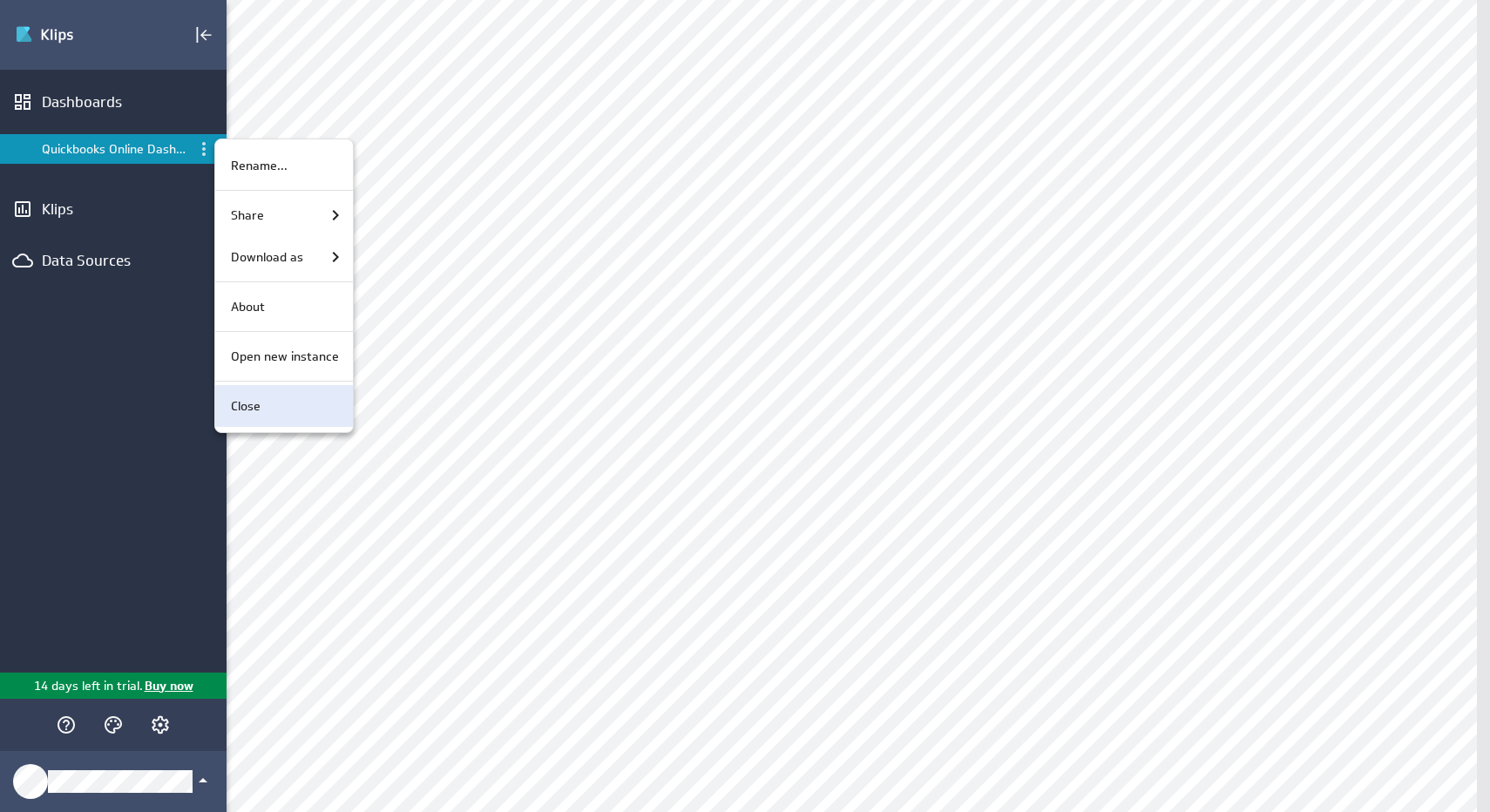
click at [240, 412] on p "Close" at bounding box center [246, 406] width 29 height 18
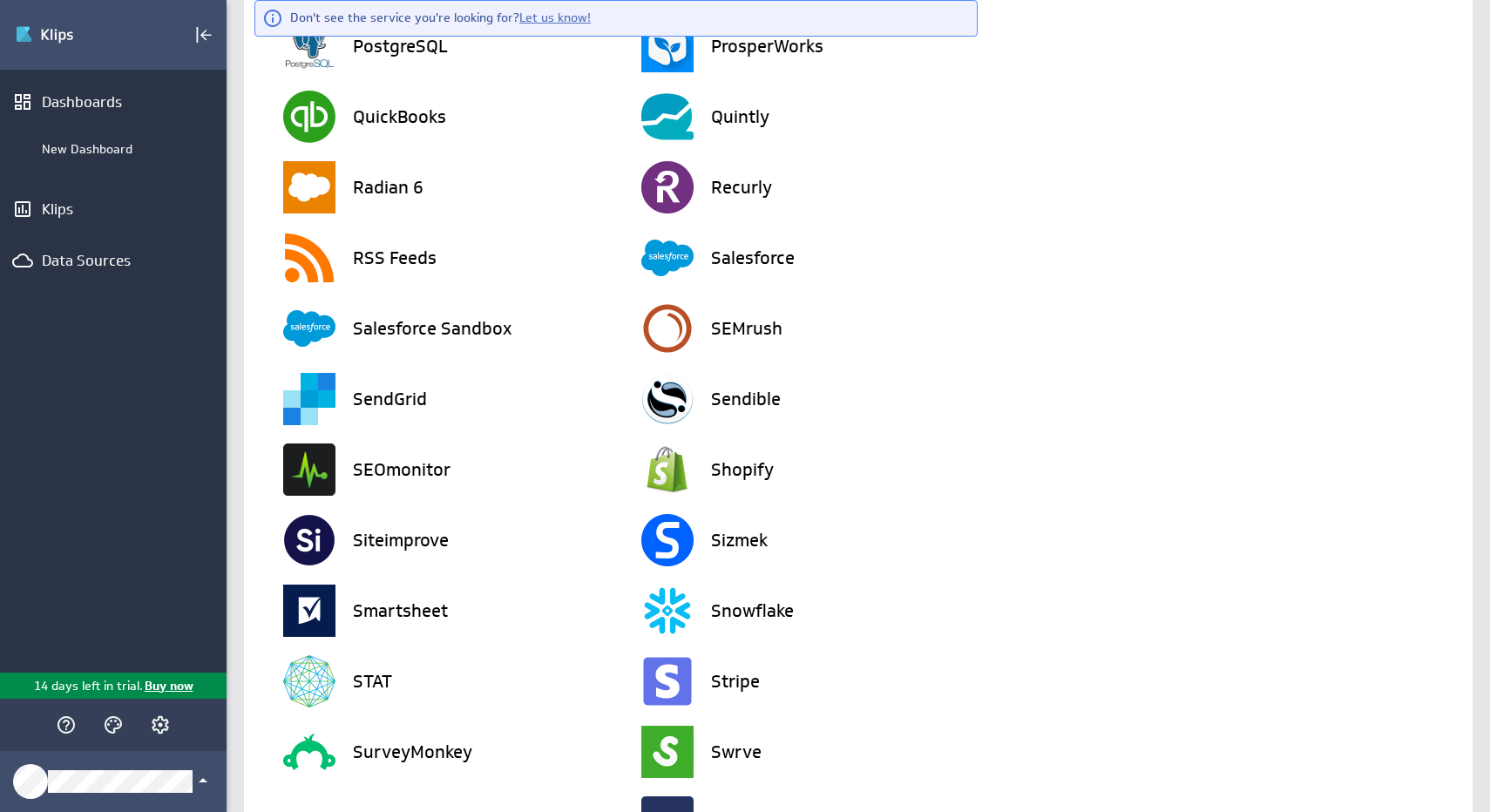
scroll to position [3394, 0]
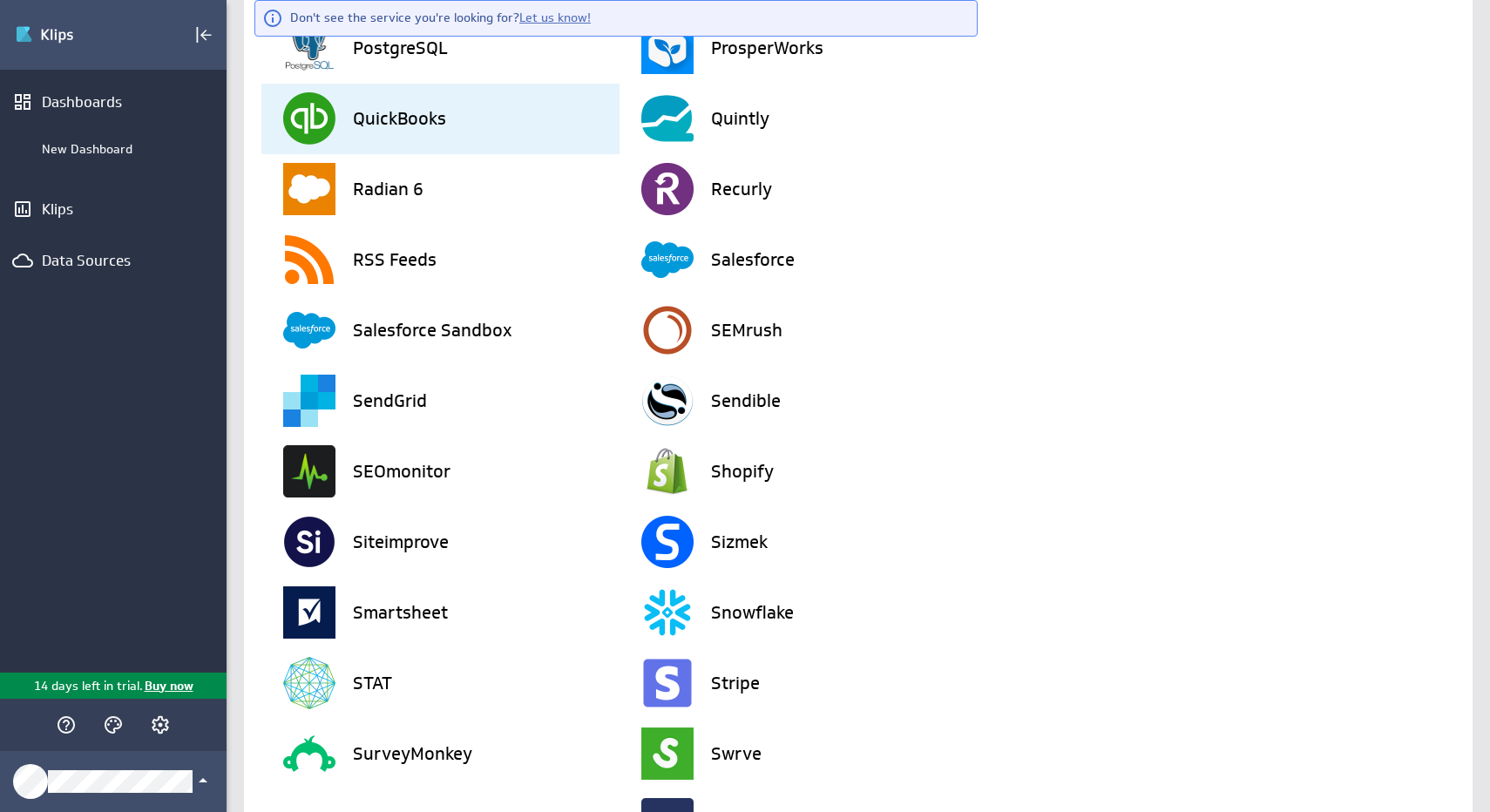
click at [386, 143] on div "QuickBooks" at bounding box center [452, 119] width 337 height 71
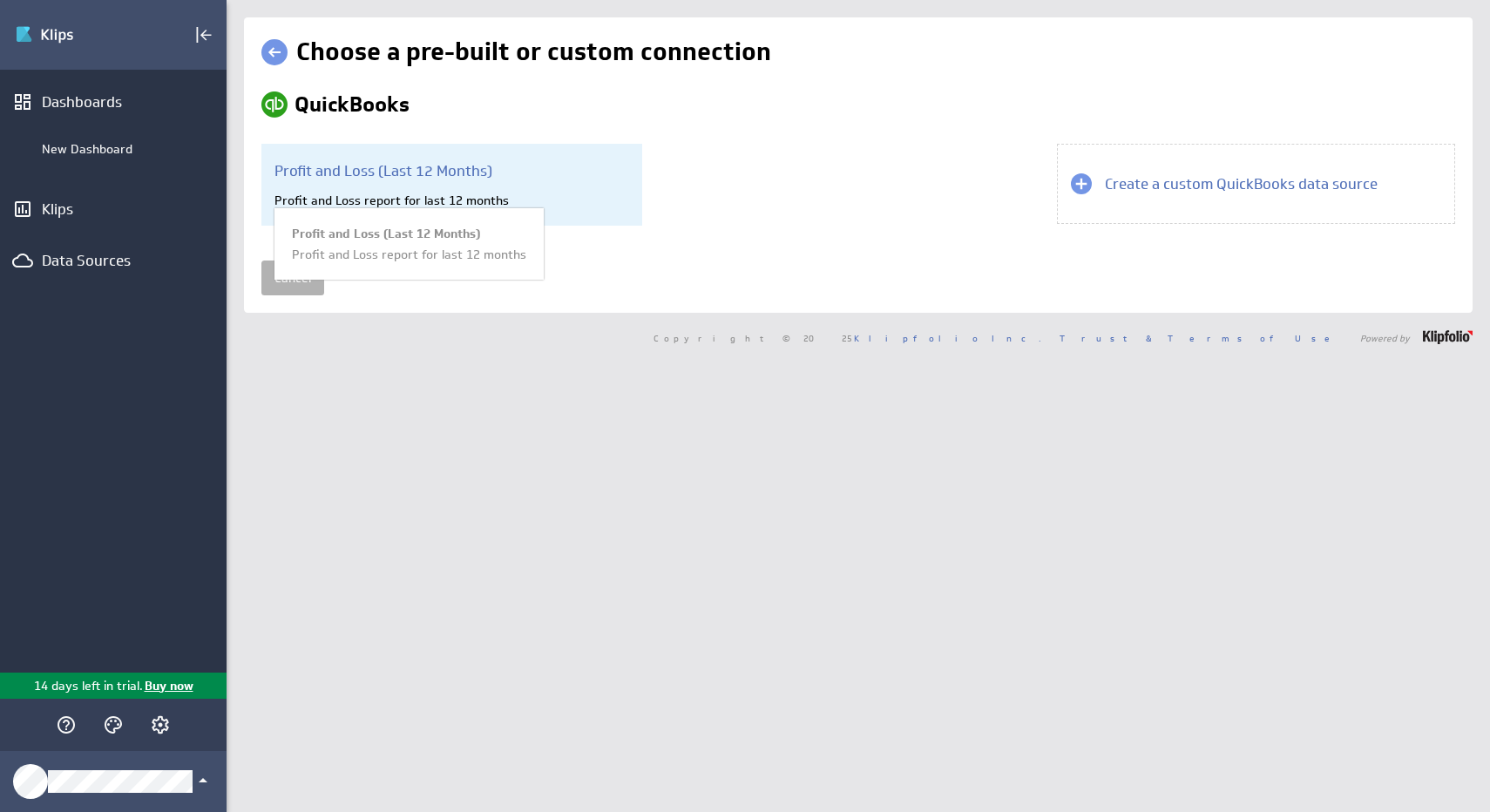
click at [338, 199] on div "Profit and Loss report for last 12 months" at bounding box center [452, 200] width 355 height 16
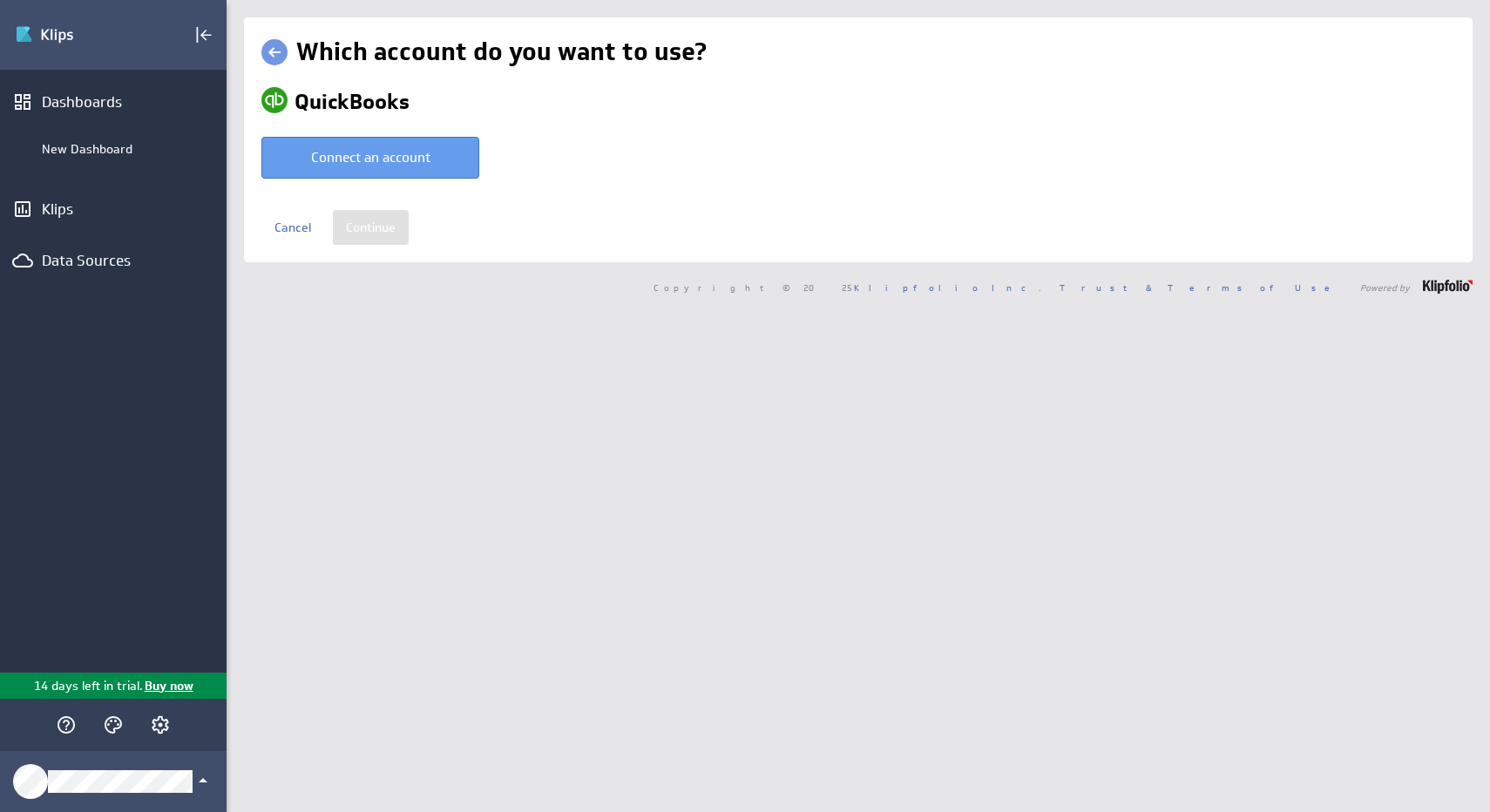
click at [362, 166] on button "Connect an account" at bounding box center [370, 157] width 218 height 41
type input "Joanna @ Quickbooks20 created Oct 14, 2025 at 9:19 PM EDT"
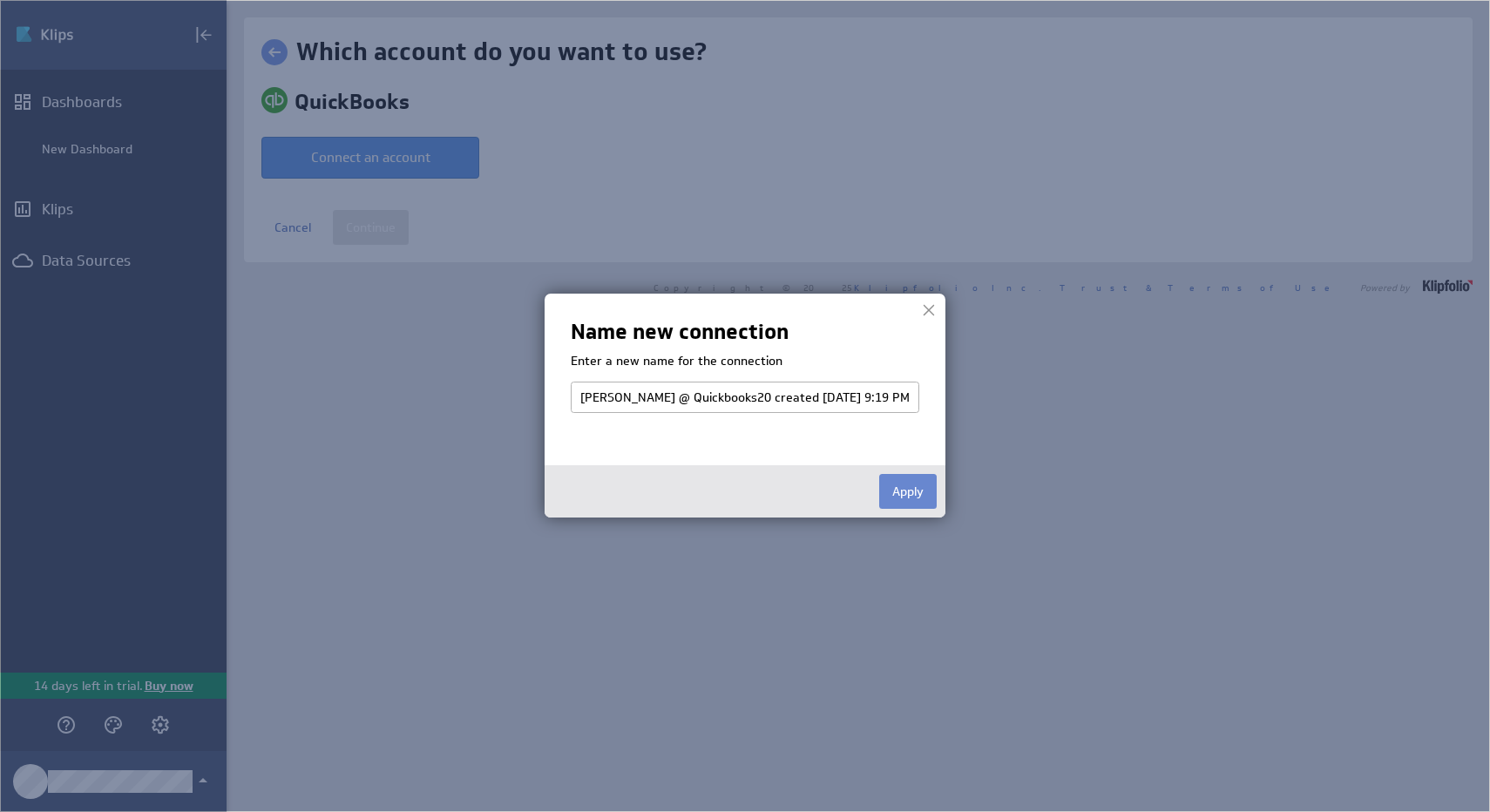
click at [909, 491] on button "Apply" at bounding box center [908, 491] width 58 height 35
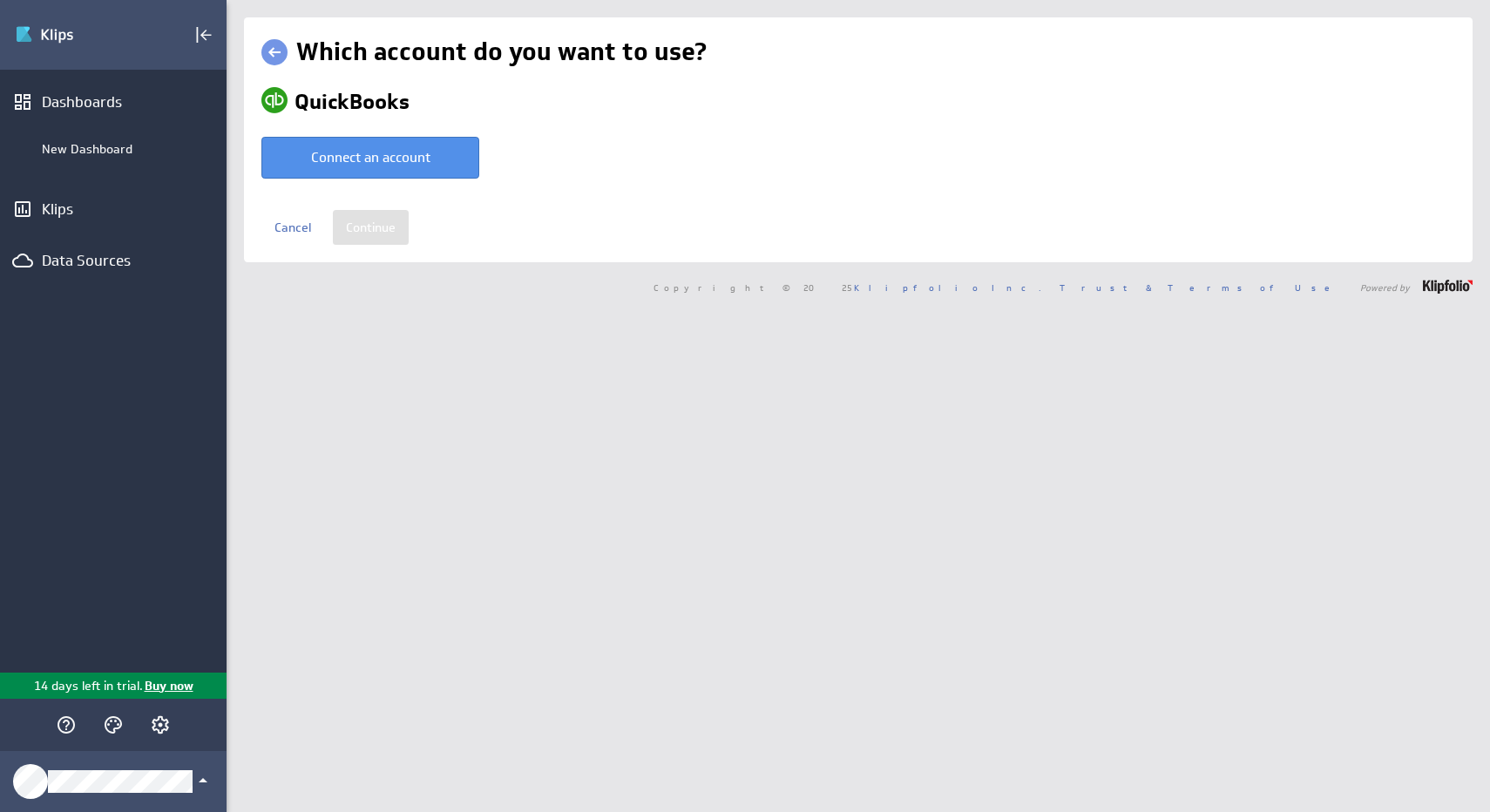
select select "1eb4e01e51a836ee57a920a5f58f5e83"
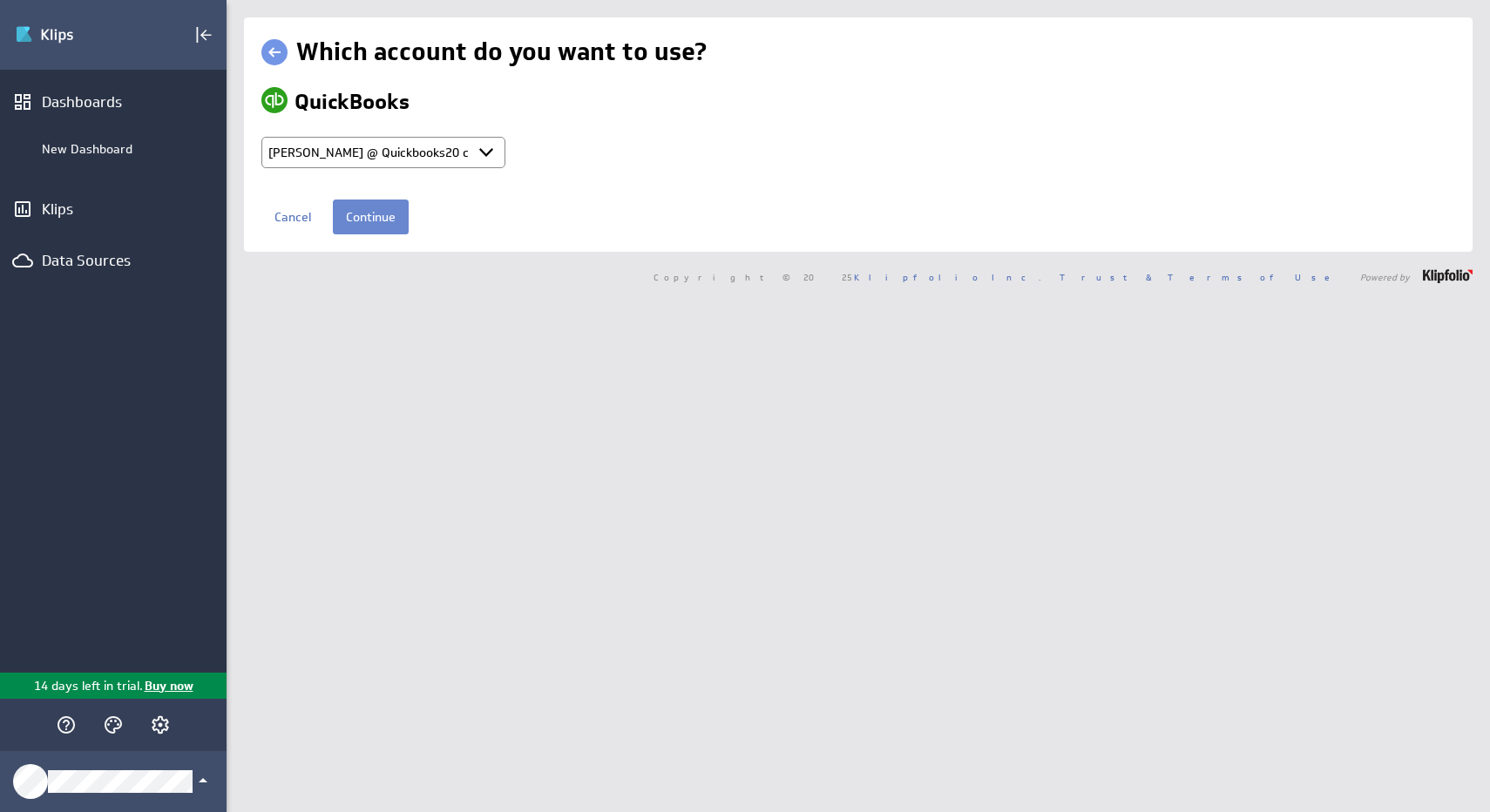
click at [361, 215] on input "Continue" at bounding box center [371, 217] width 75 height 35
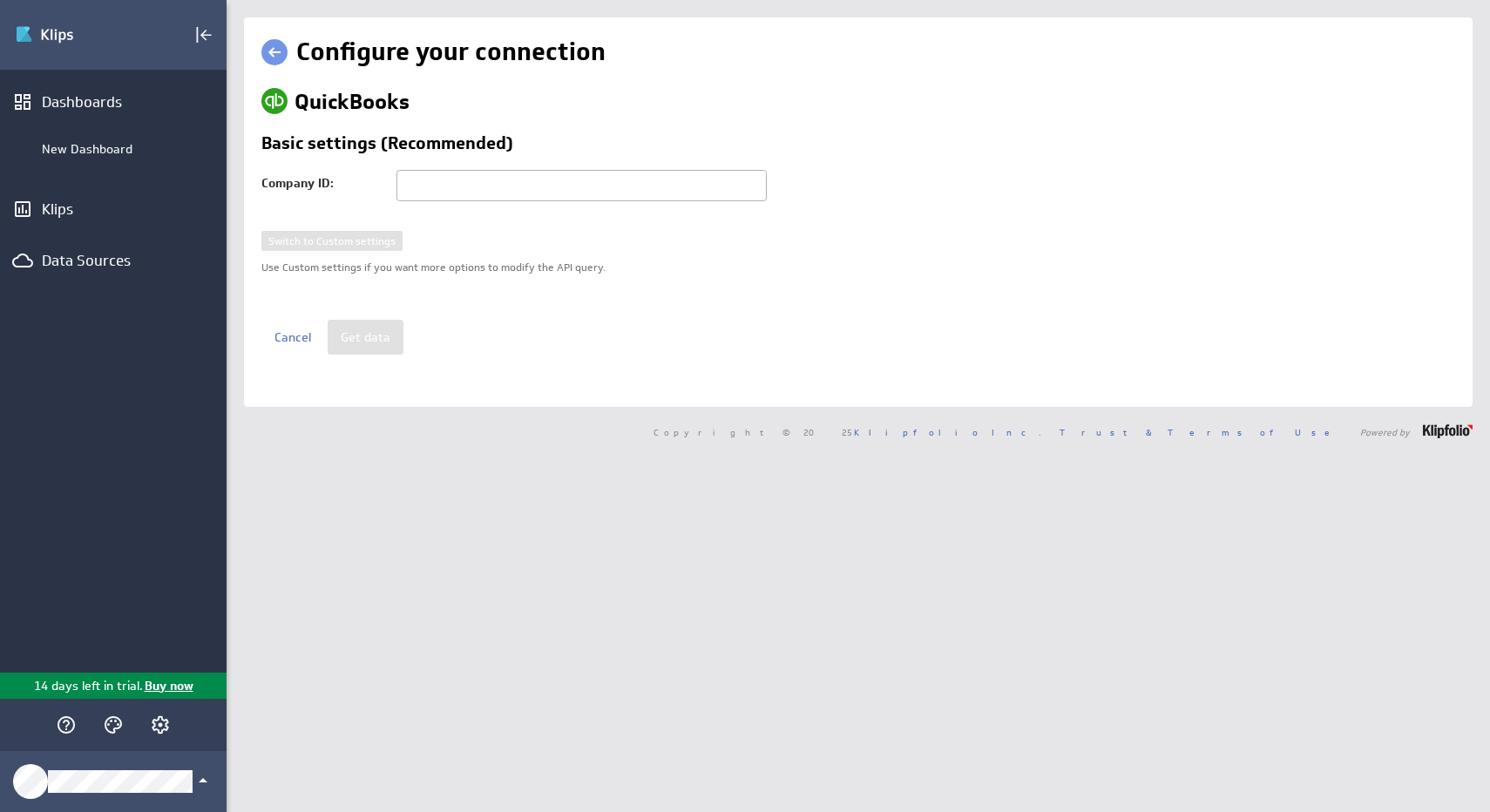
click at [412, 181] on input "text" at bounding box center [581, 186] width 371 height 31
click at [336, 244] on div "Switch to Custom settings Use Custom settings if you want more options to modif…" at bounding box center [858, 275] width 1194 height 89
click at [458, 175] on input "text" at bounding box center [581, 186] width 371 height 31
